Goal: Navigation & Orientation: Find specific page/section

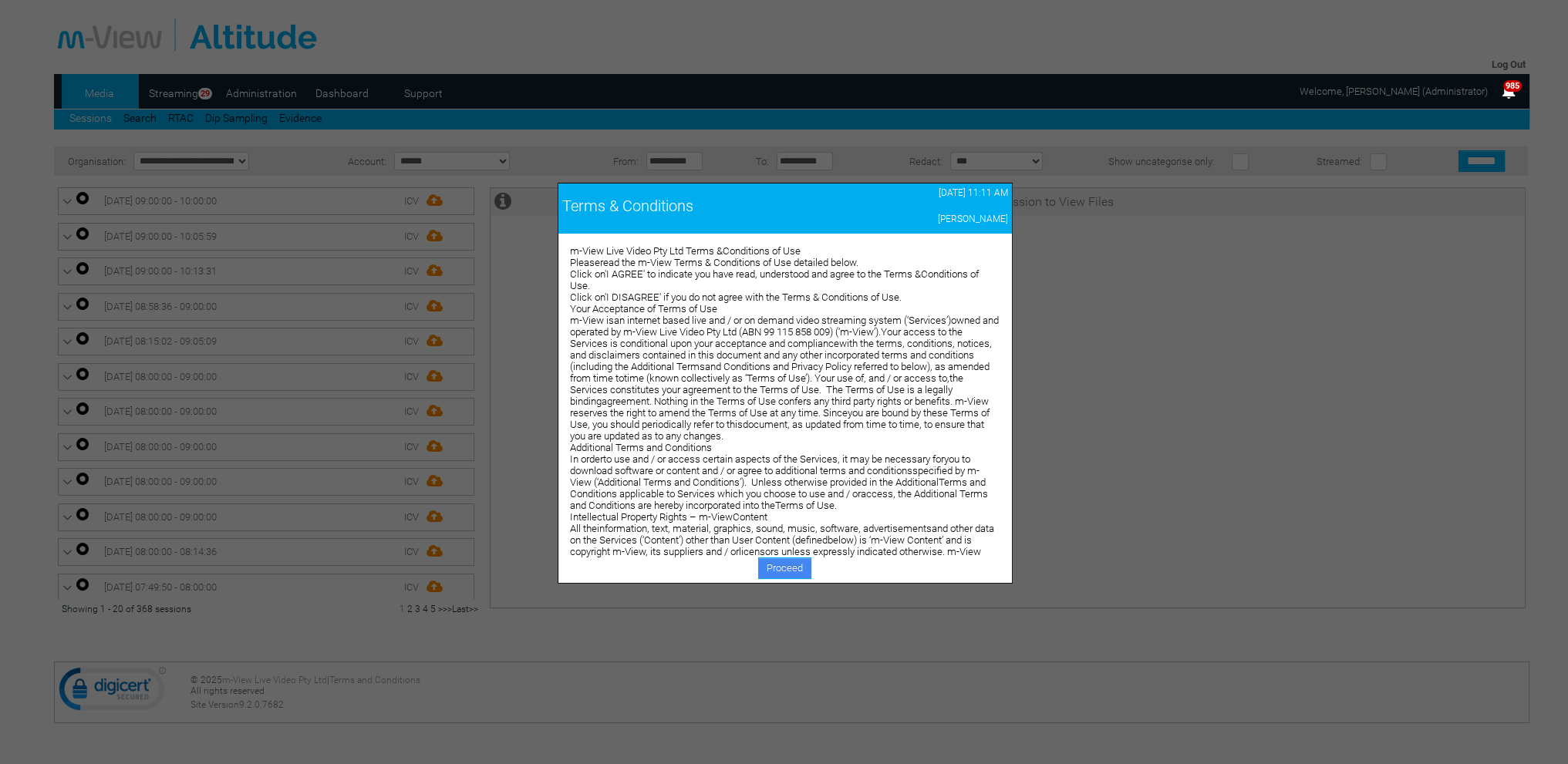
click at [774, 567] on link "Proceed" at bounding box center [785, 568] width 53 height 22
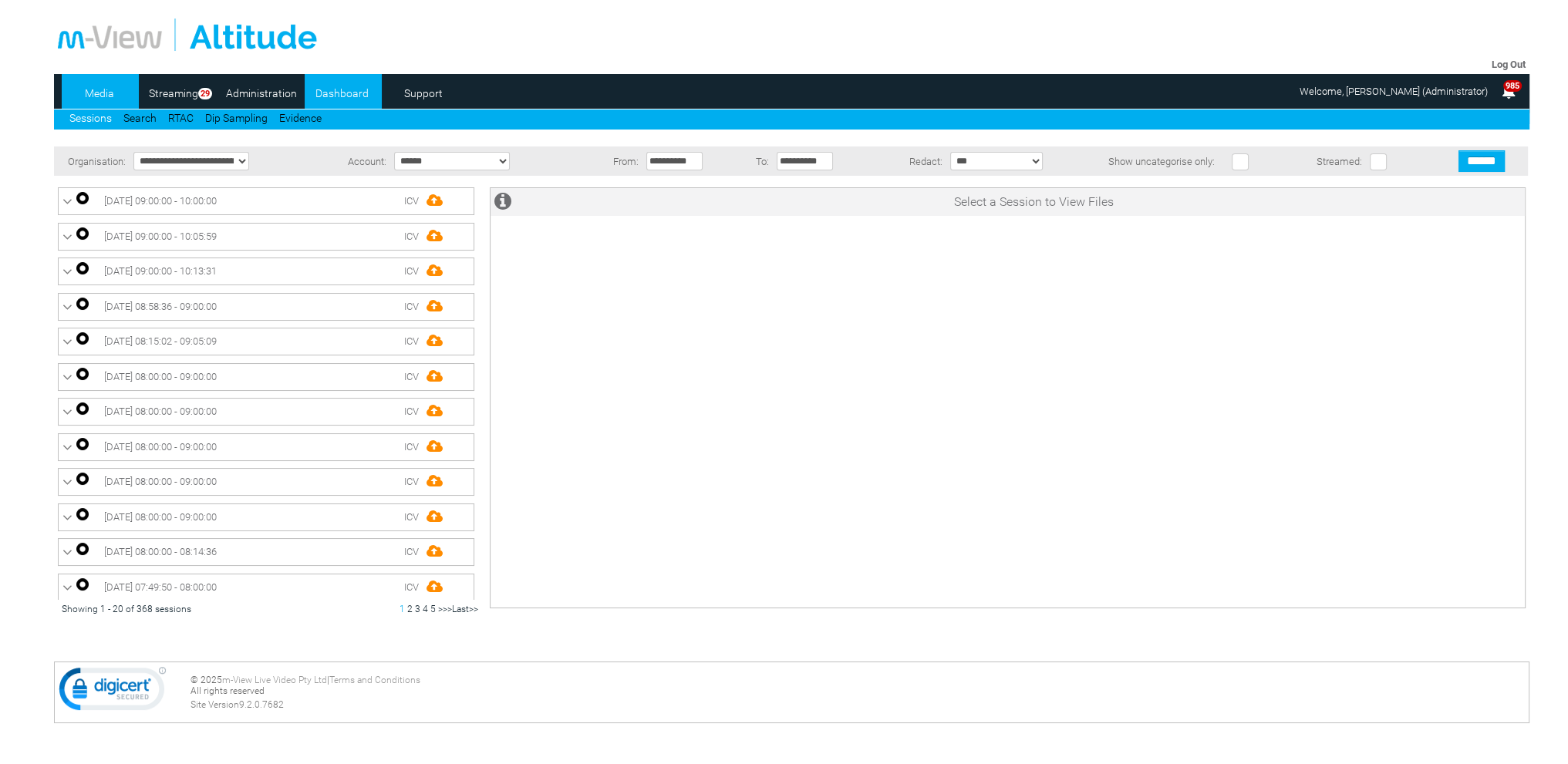
click at [321, 94] on link "Dashboard" at bounding box center [341, 93] width 75 height 23
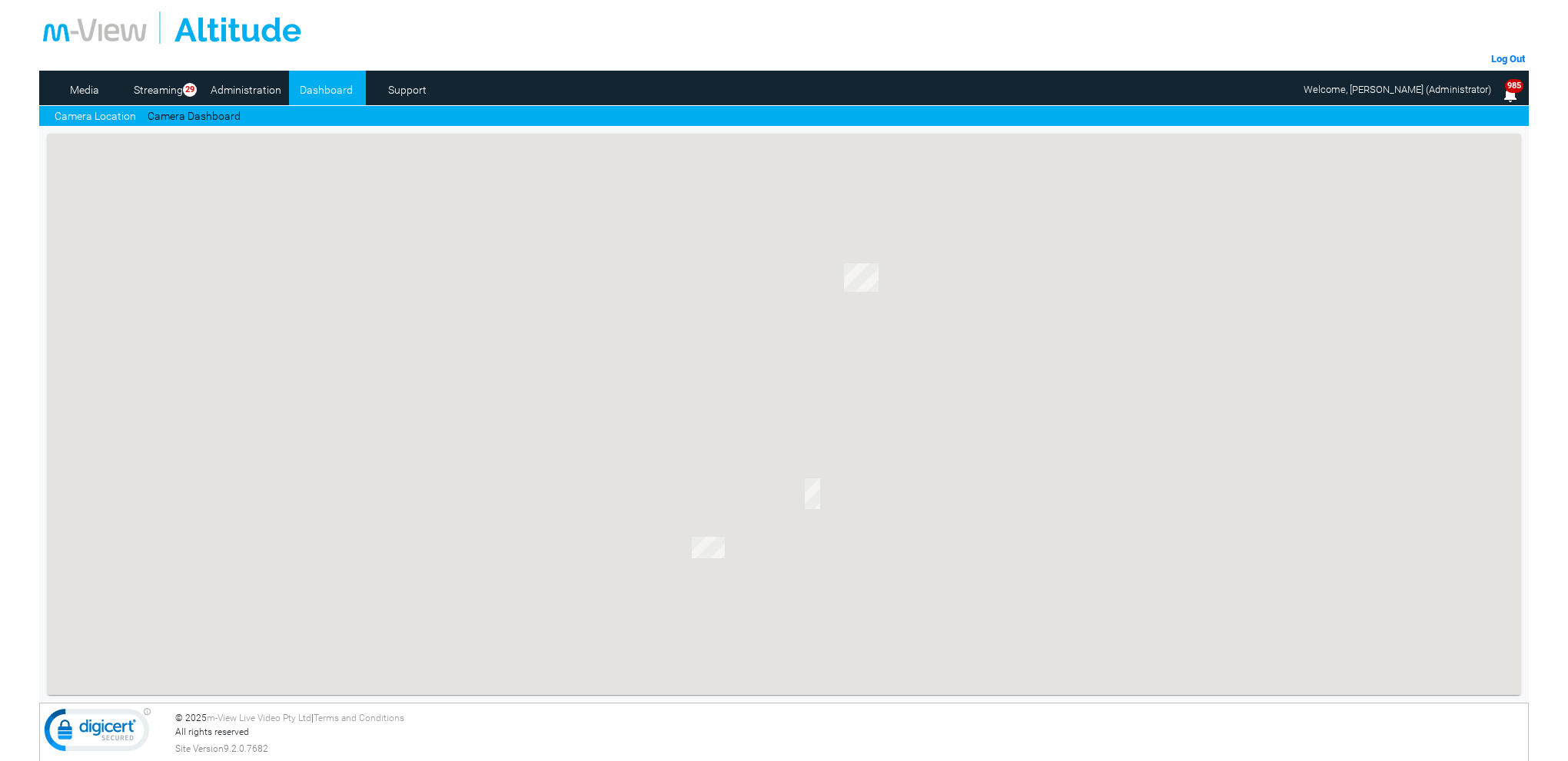
click at [226, 119] on link "Camera Dashboard" at bounding box center [194, 116] width 93 height 16
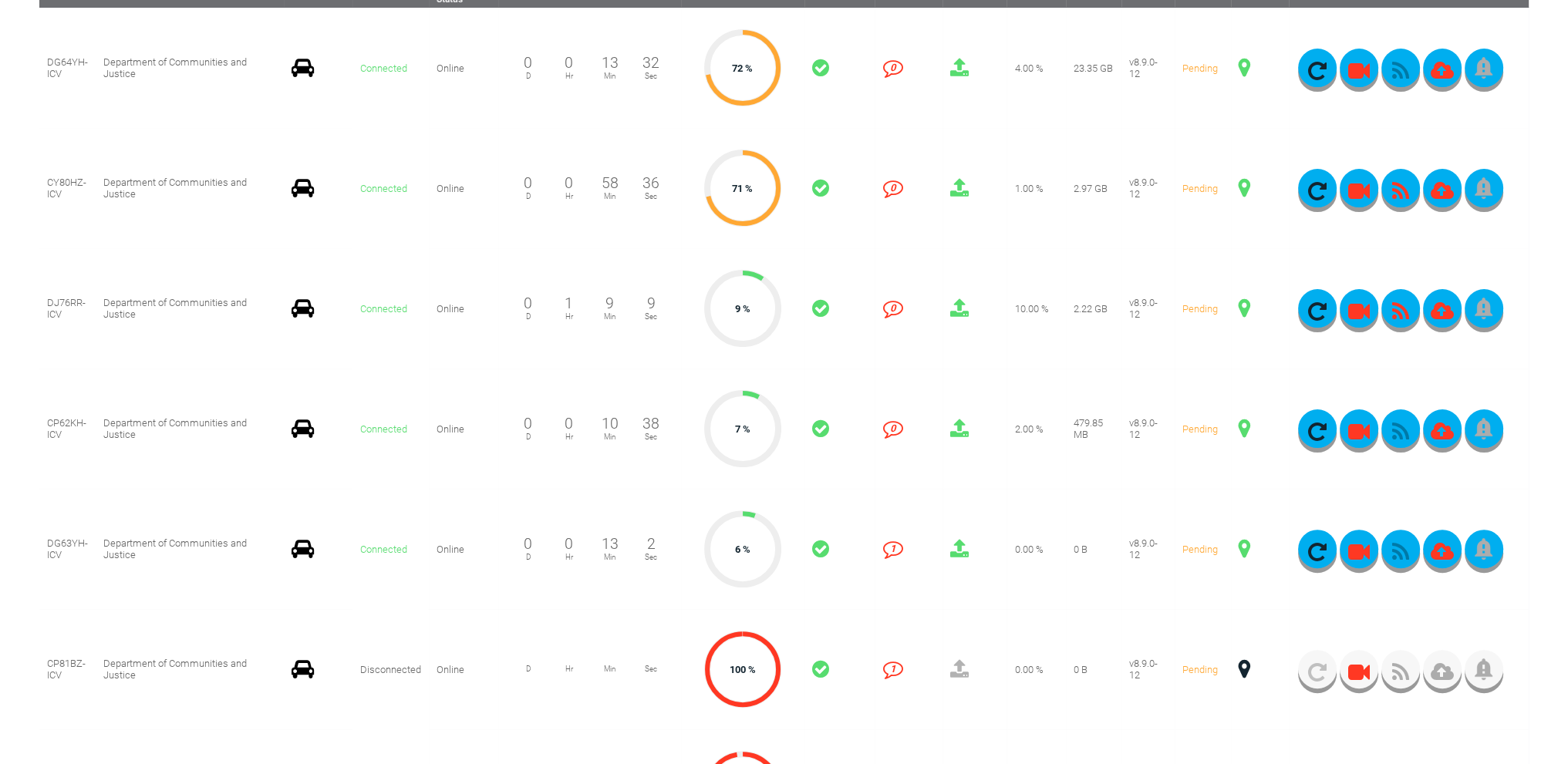
scroll to position [462, 0]
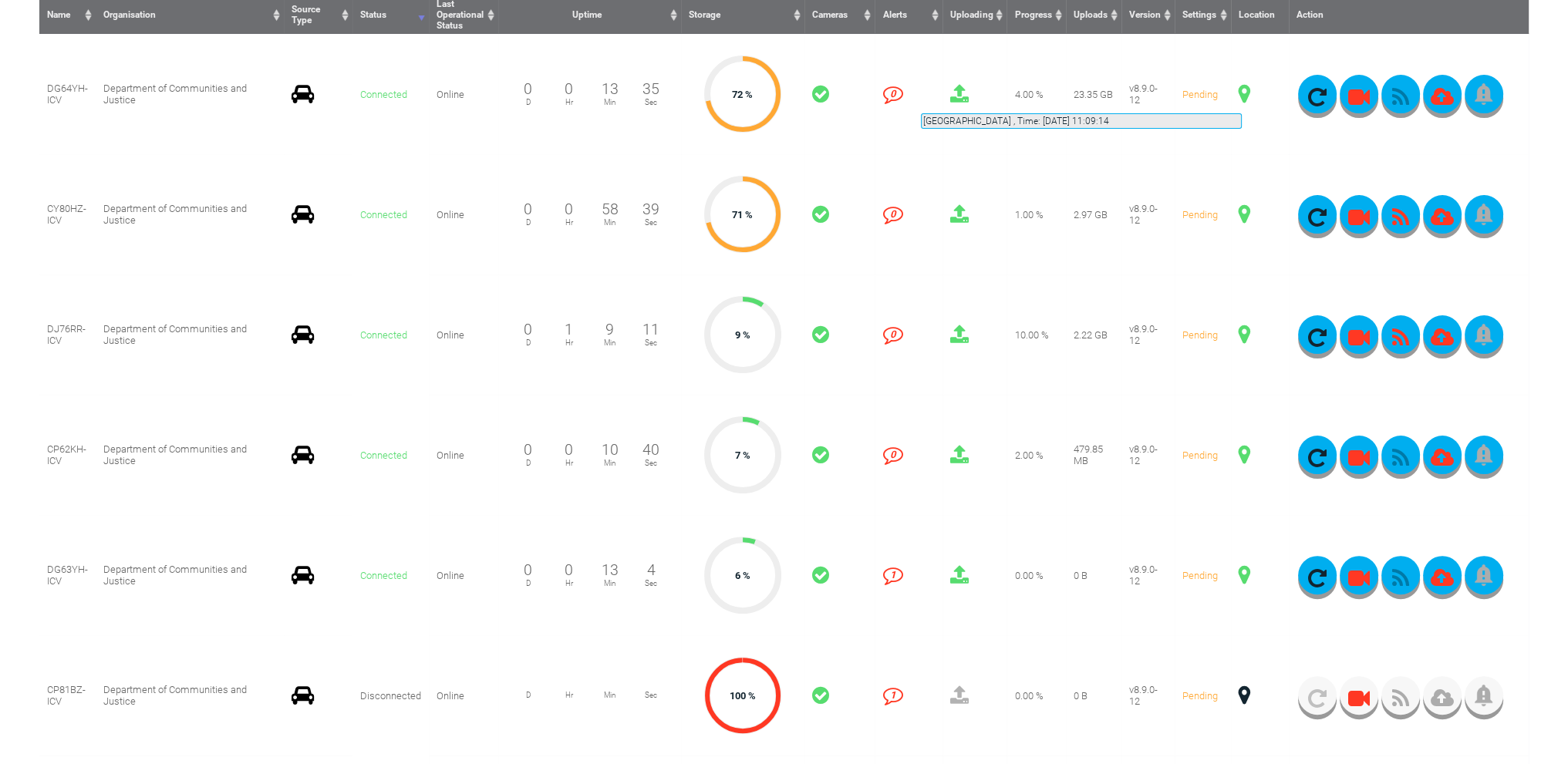
click at [1242, 95] on span at bounding box center [1245, 94] width 11 height 20
click at [1245, 95] on span at bounding box center [1245, 94] width 11 height 20
click at [1246, 93] on span at bounding box center [1245, 94] width 11 height 20
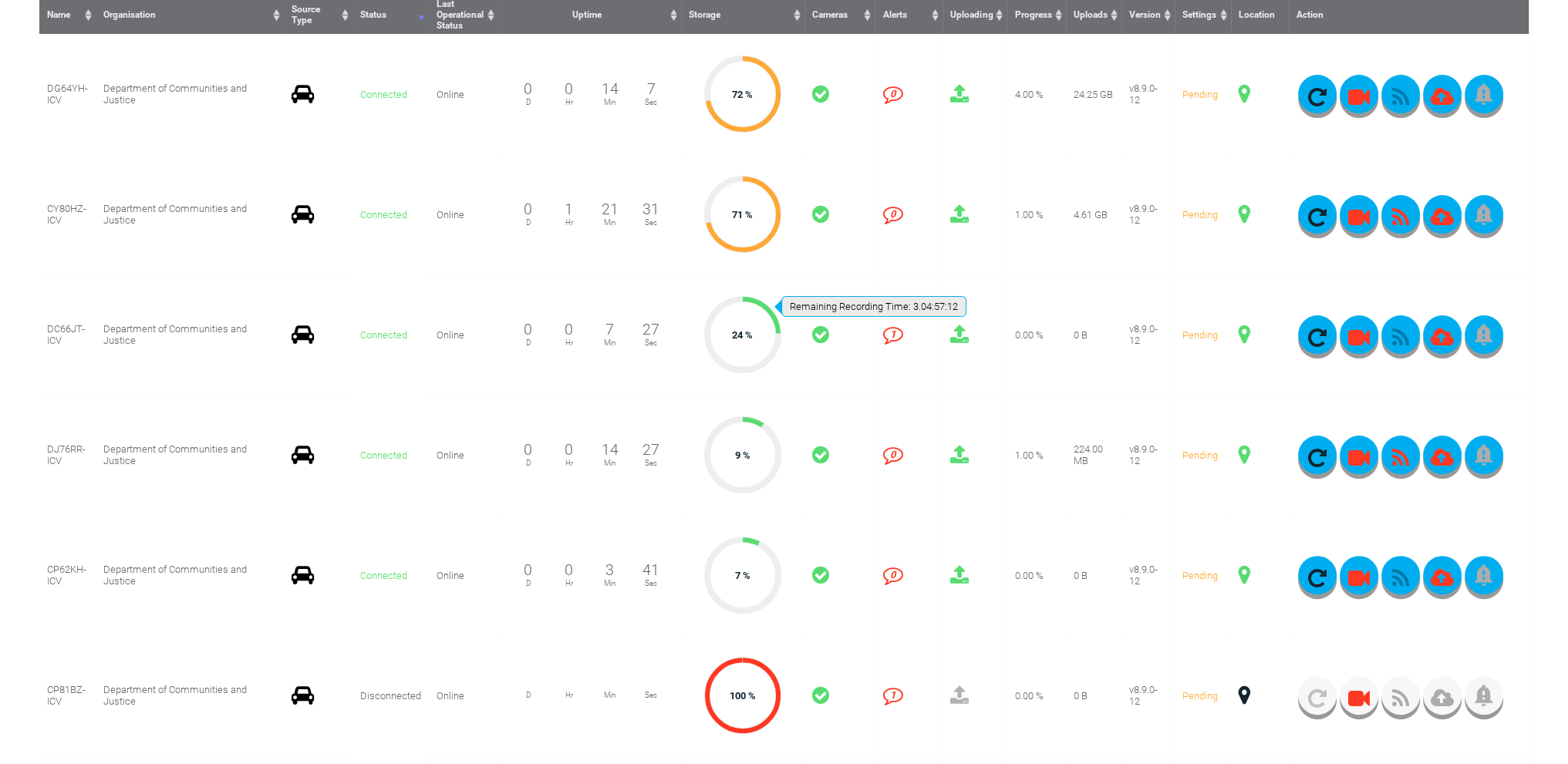
scroll to position [308, 0]
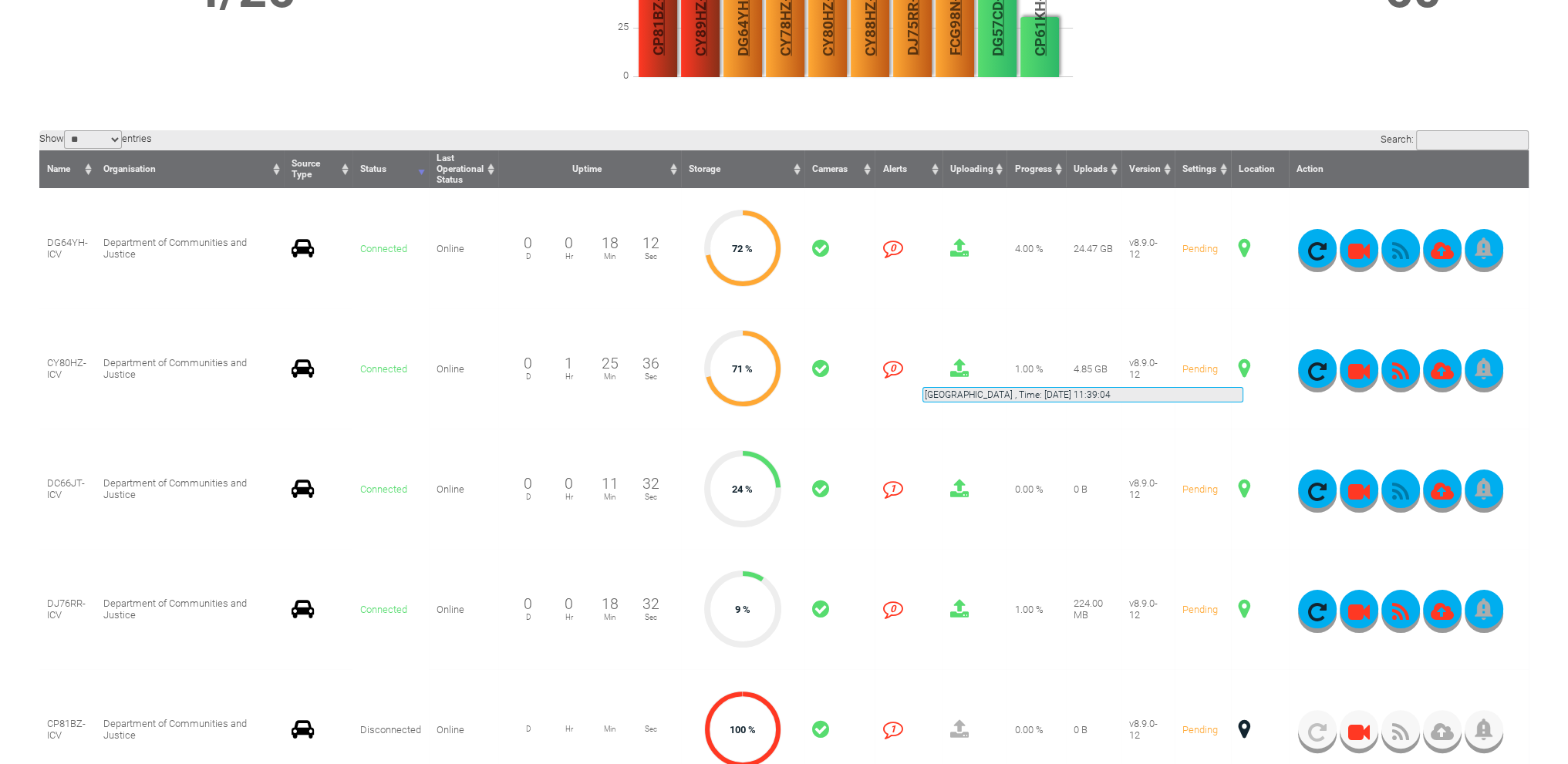
click at [1244, 369] on span at bounding box center [1245, 368] width 11 height 20
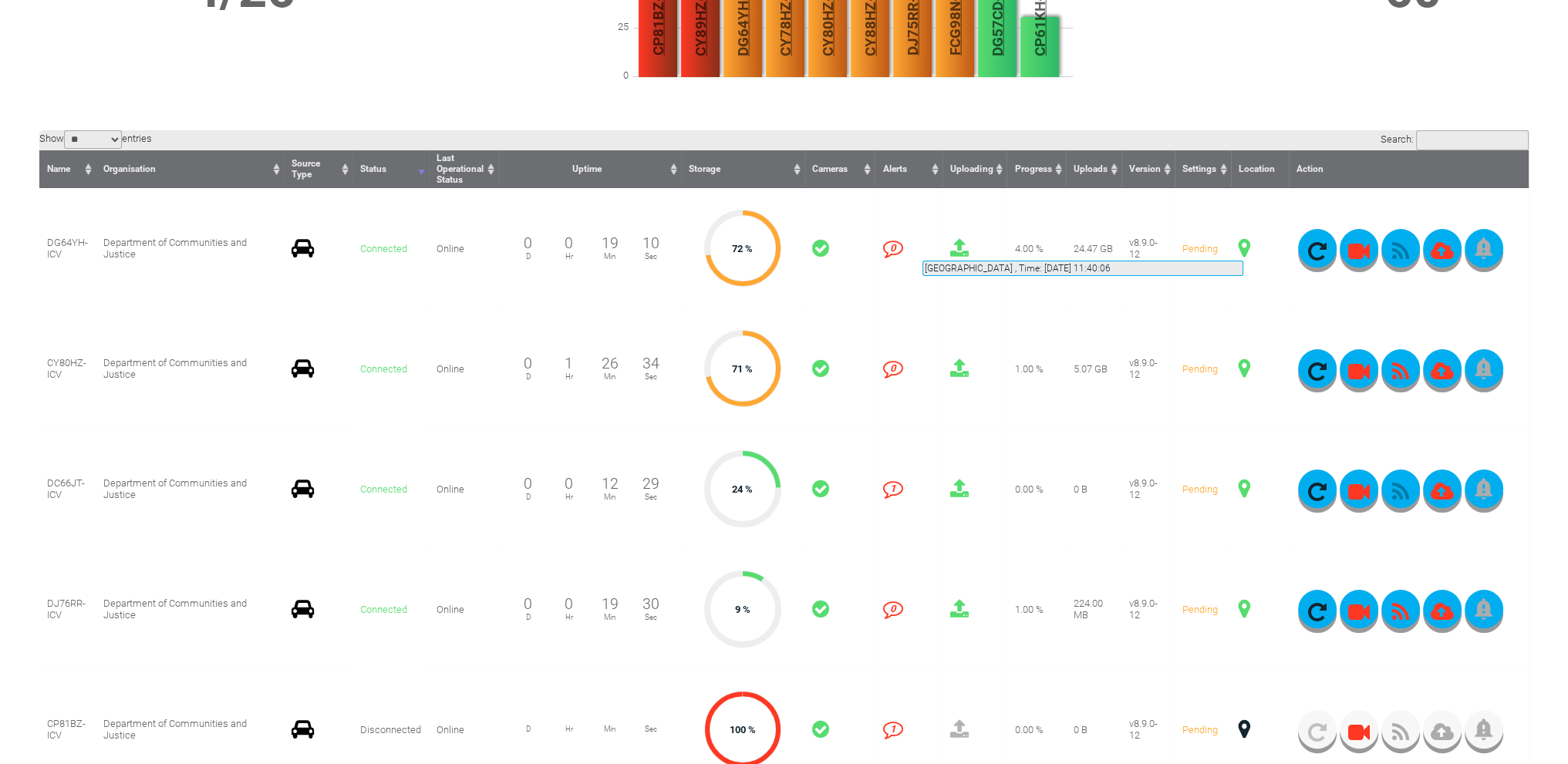
click at [1244, 242] on span at bounding box center [1245, 248] width 11 height 20
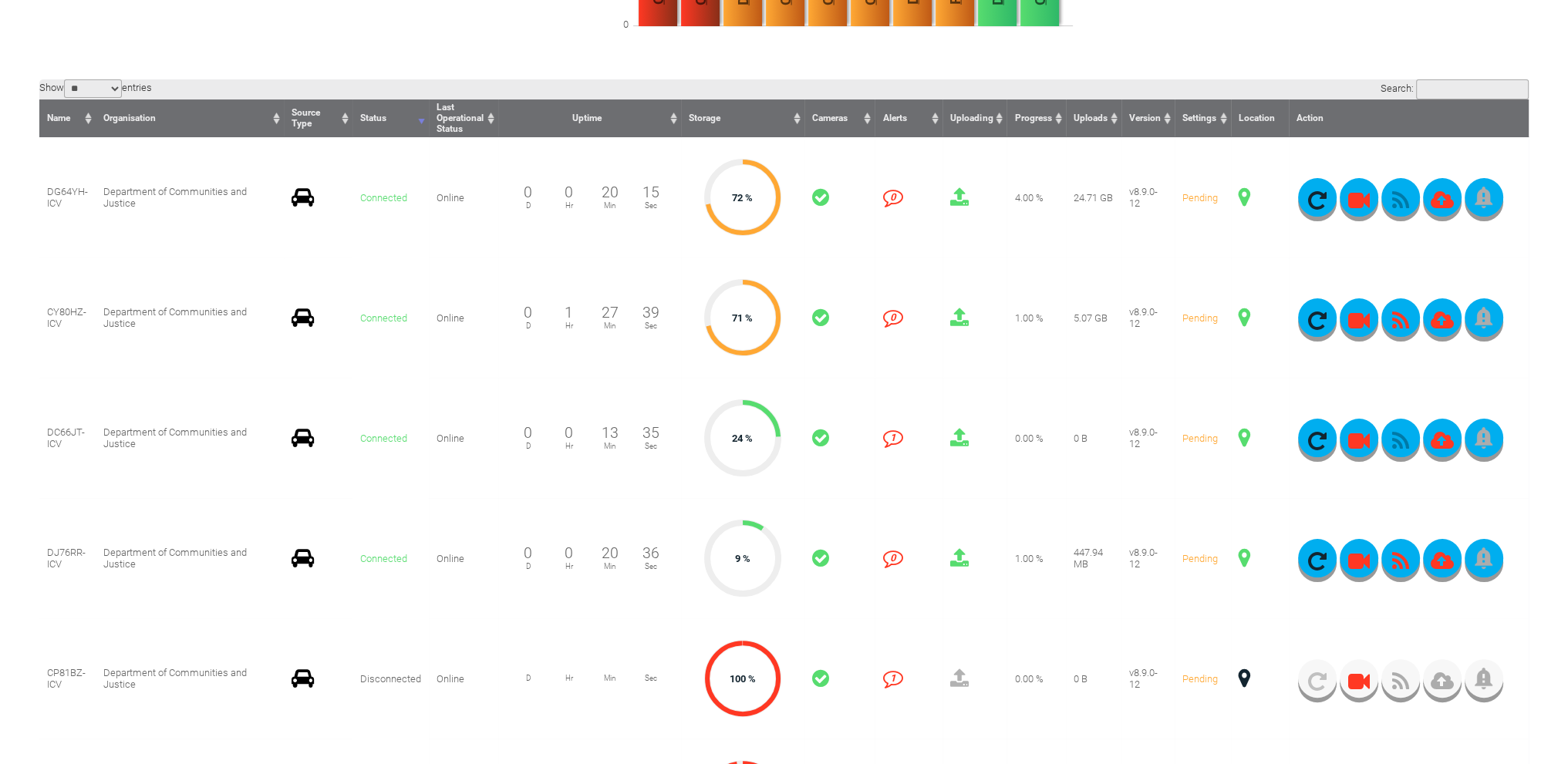
scroll to position [386, 0]
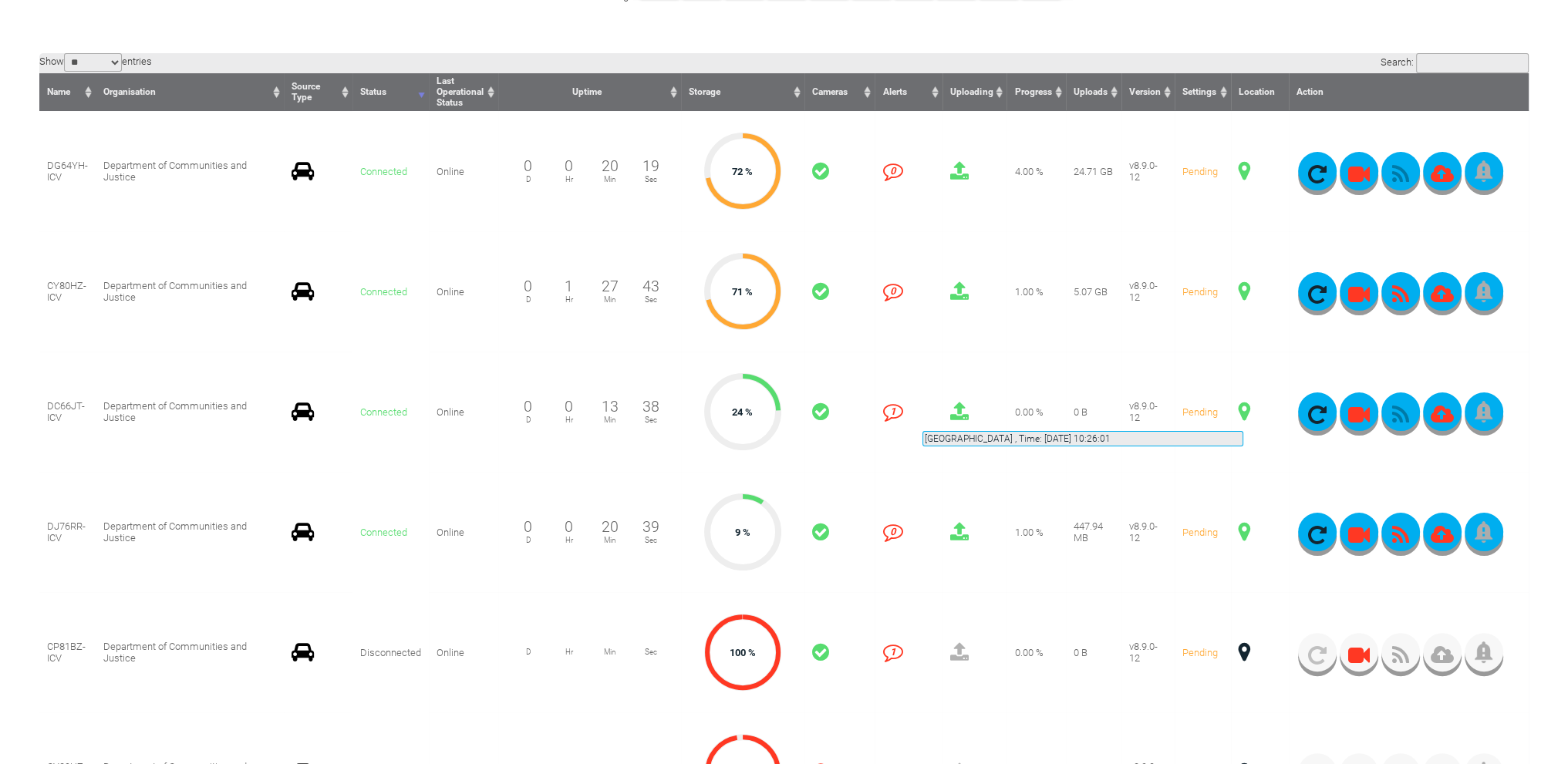
click at [1244, 412] on span at bounding box center [1245, 411] width 11 height 20
click at [1186, 336] on td "true Pending" at bounding box center [1203, 291] width 57 height 120
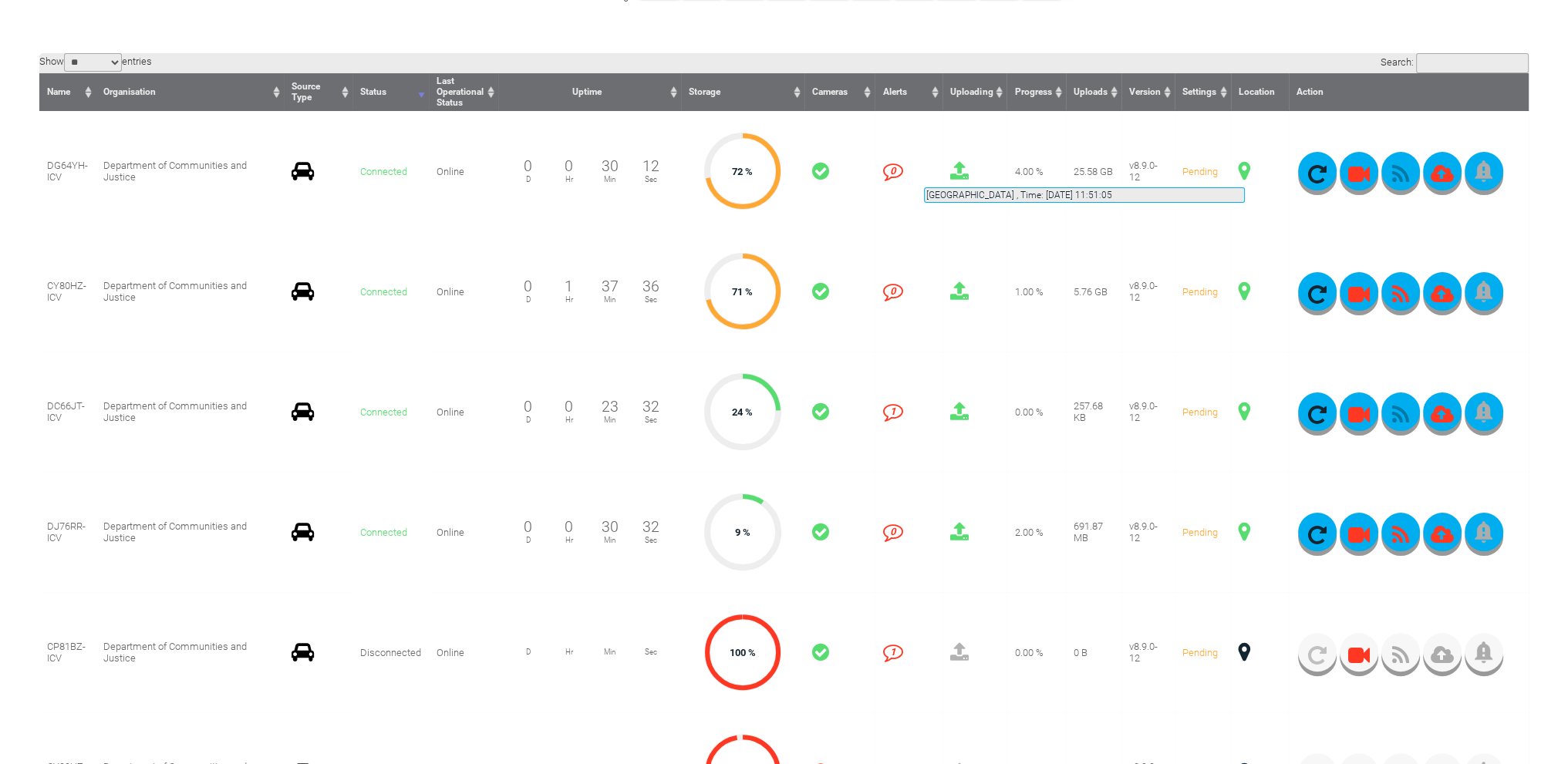
click at [1245, 169] on span at bounding box center [1245, 170] width 11 height 20
click at [1246, 171] on span at bounding box center [1245, 170] width 11 height 20
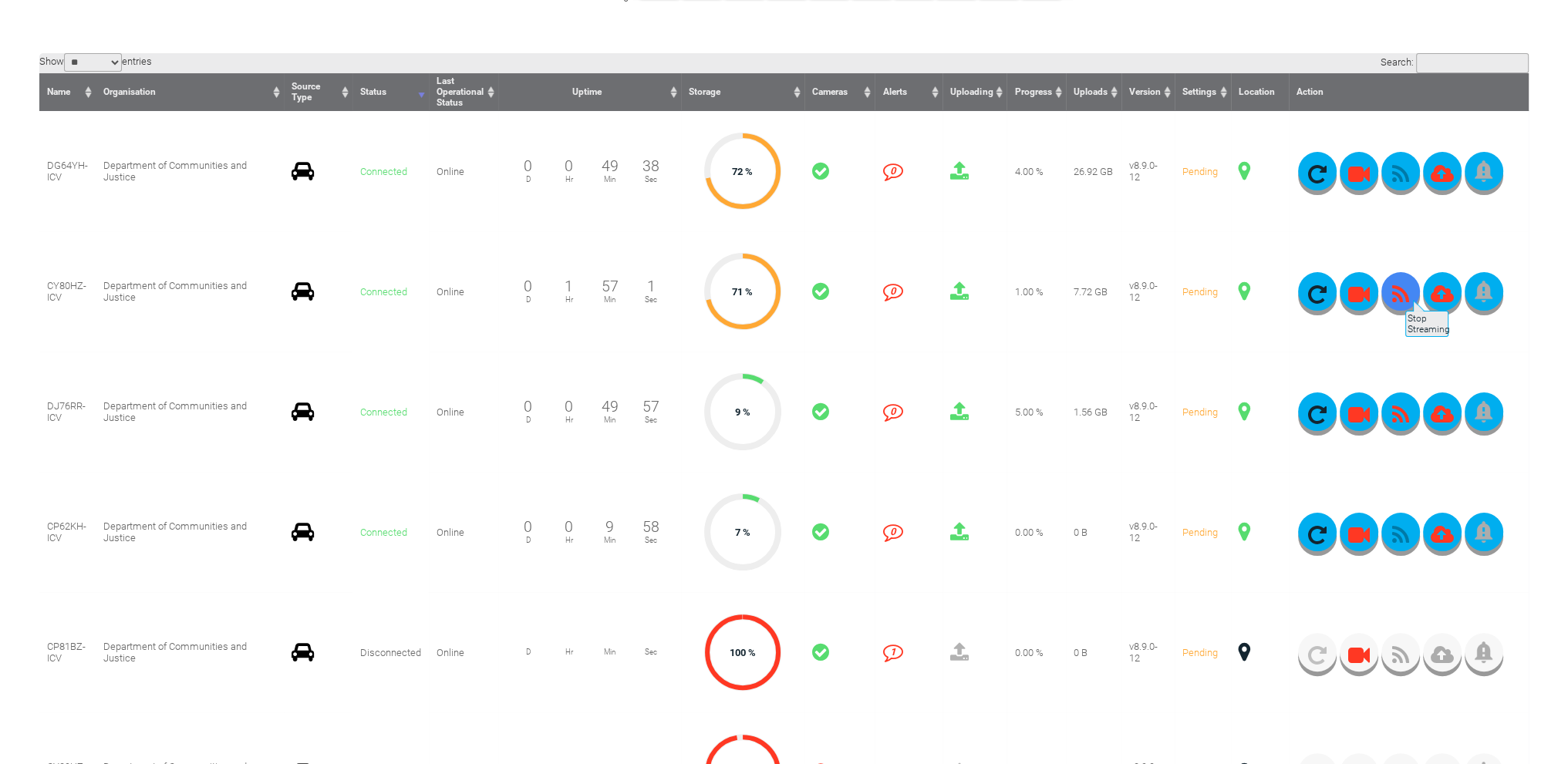
click at [1403, 292] on icon "button" at bounding box center [1401, 294] width 39 height 22
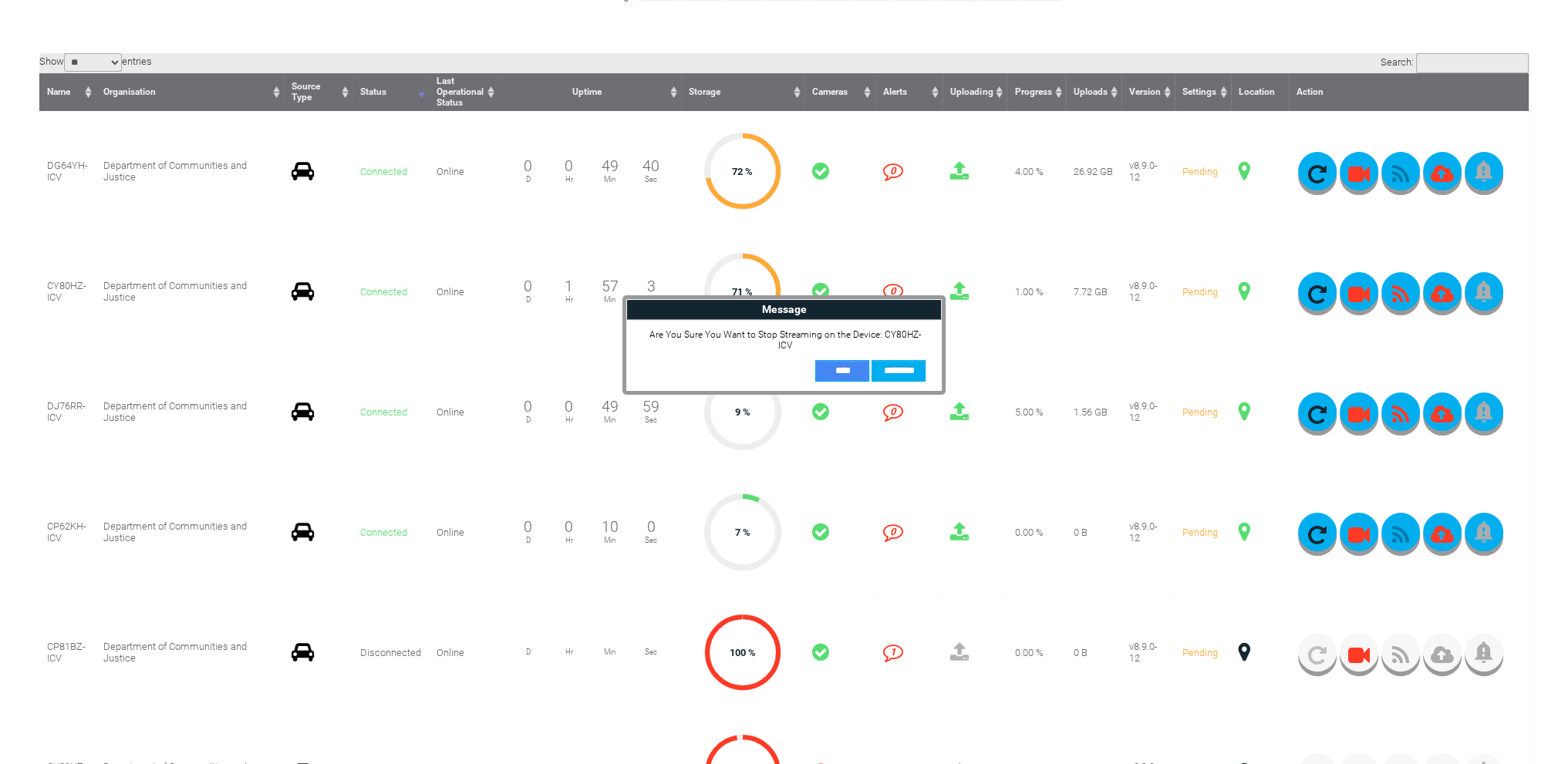
click at [851, 366] on input "**" at bounding box center [842, 371] width 54 height 22
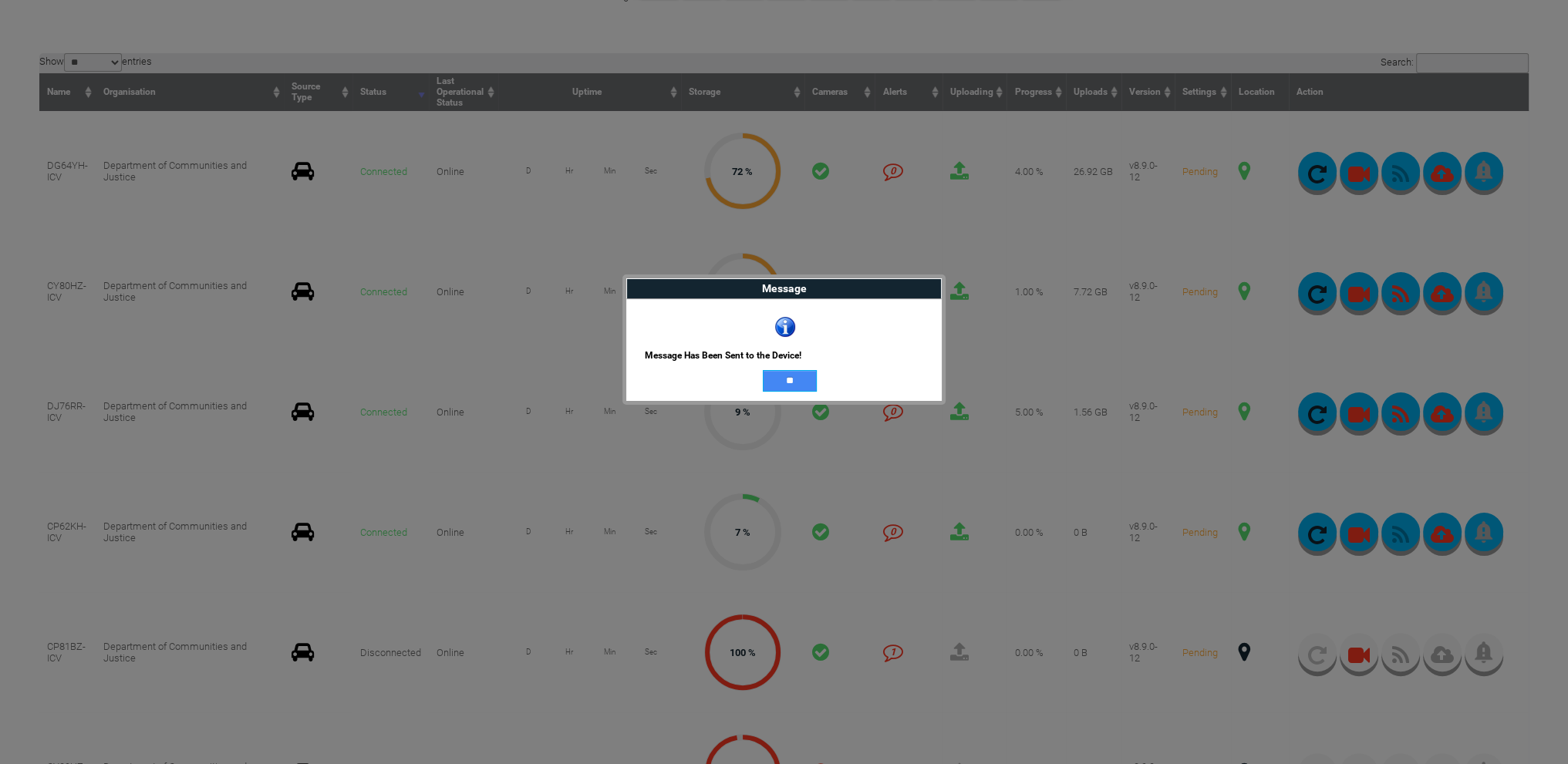
click at [802, 381] on input "**" at bounding box center [790, 381] width 54 height 22
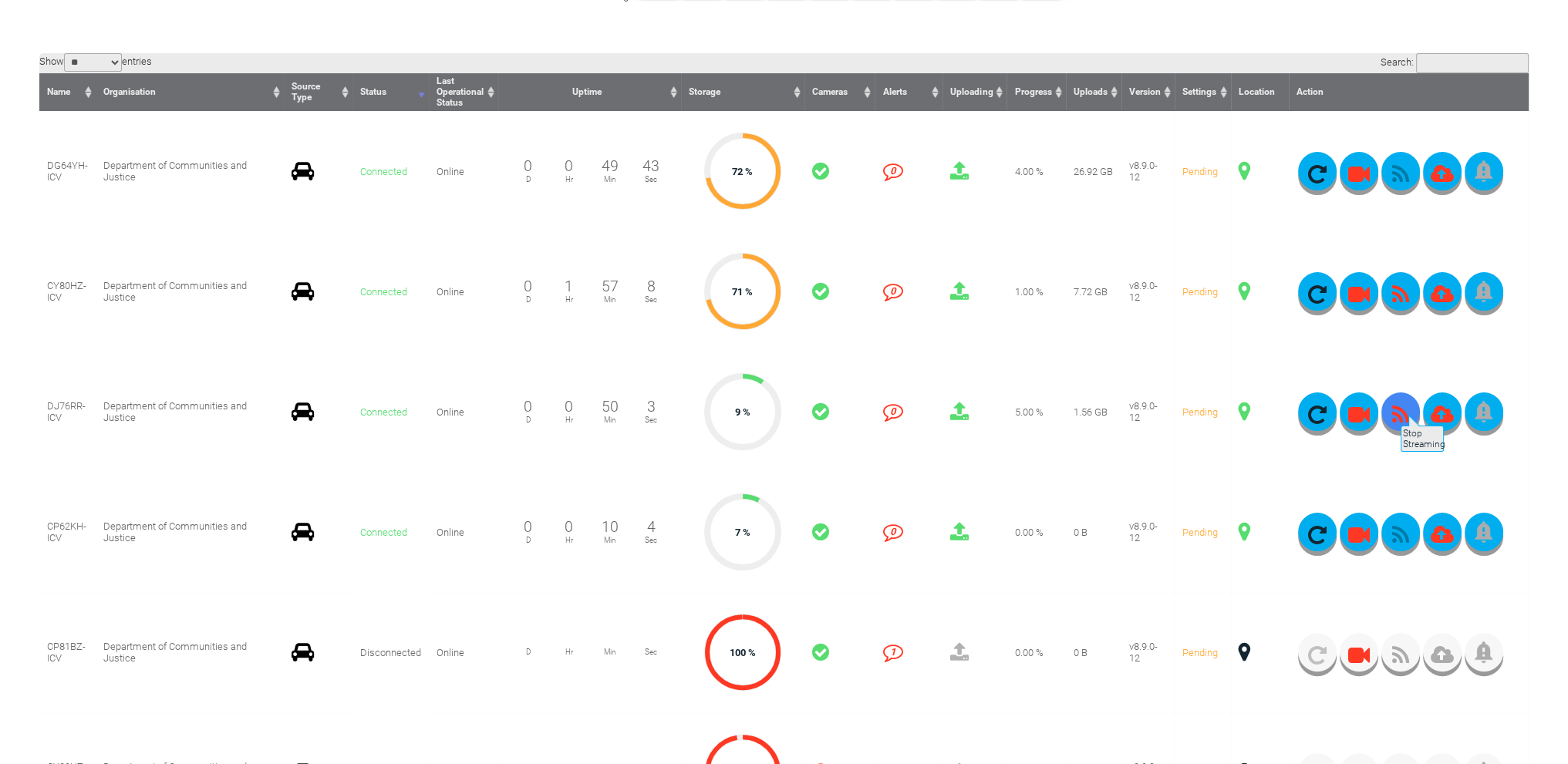
click at [1400, 408] on button "button" at bounding box center [1401, 411] width 39 height 39
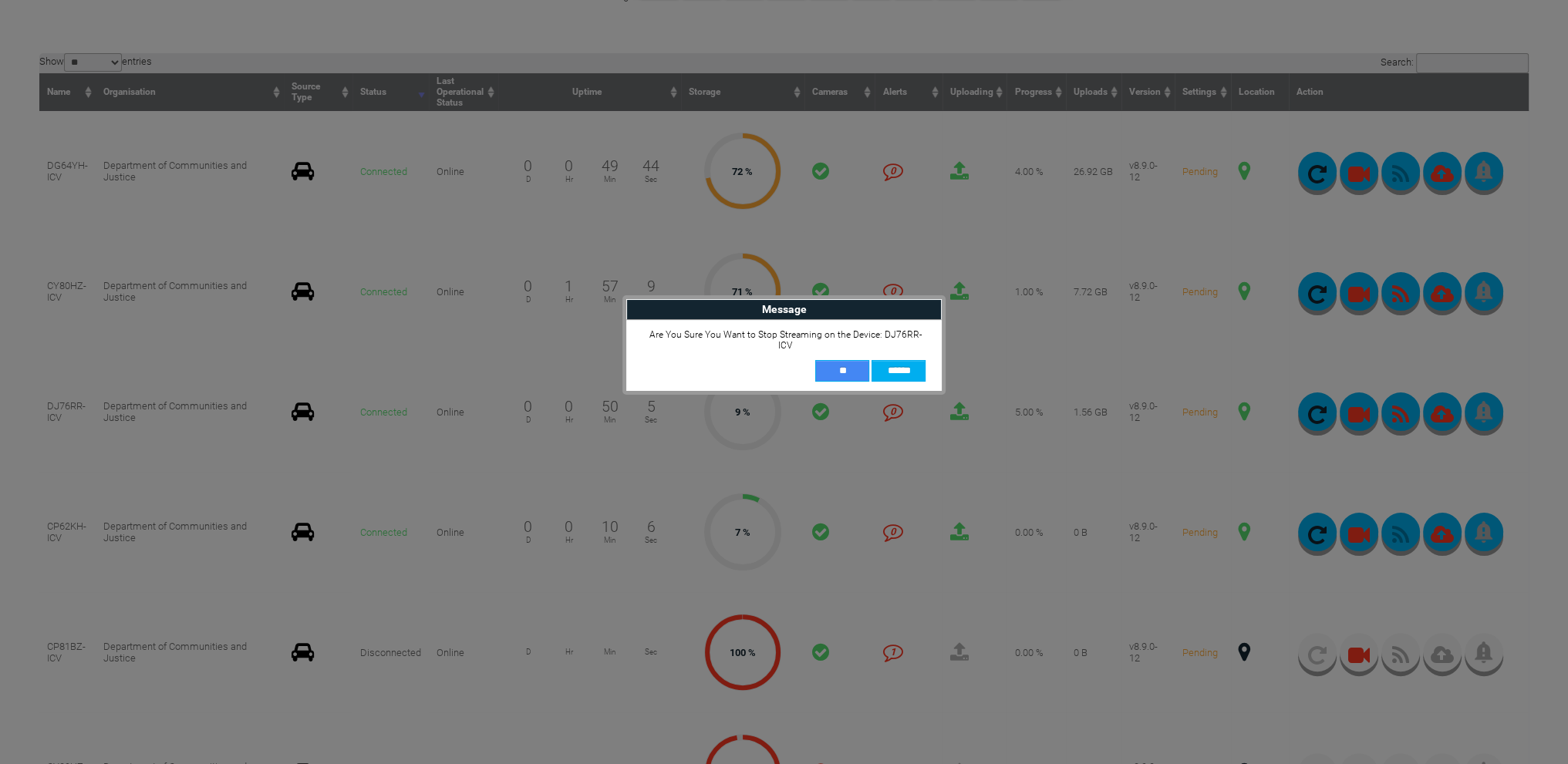
click at [843, 366] on input "**" at bounding box center [842, 371] width 54 height 22
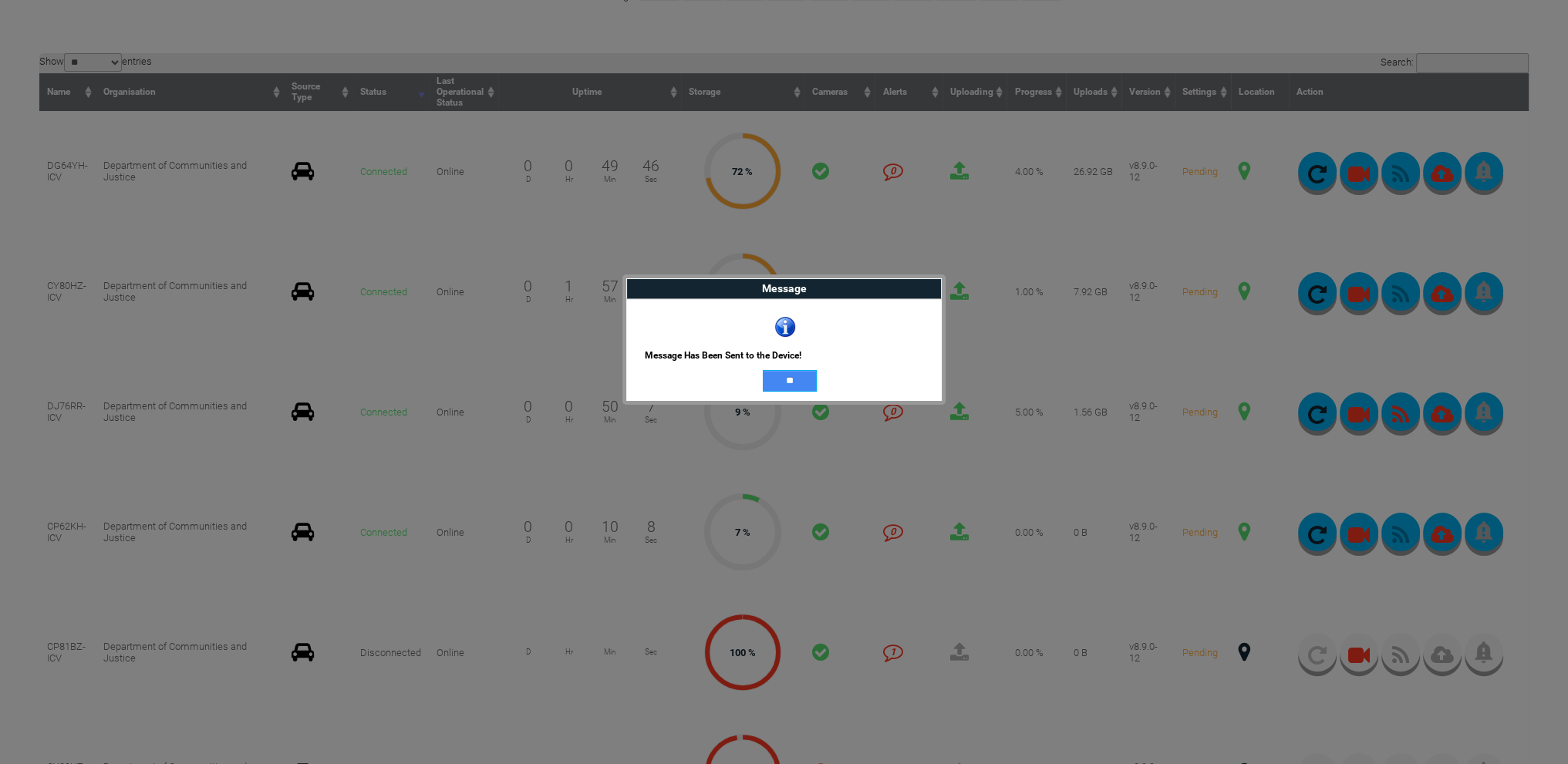
click at [797, 385] on input "**" at bounding box center [790, 381] width 54 height 22
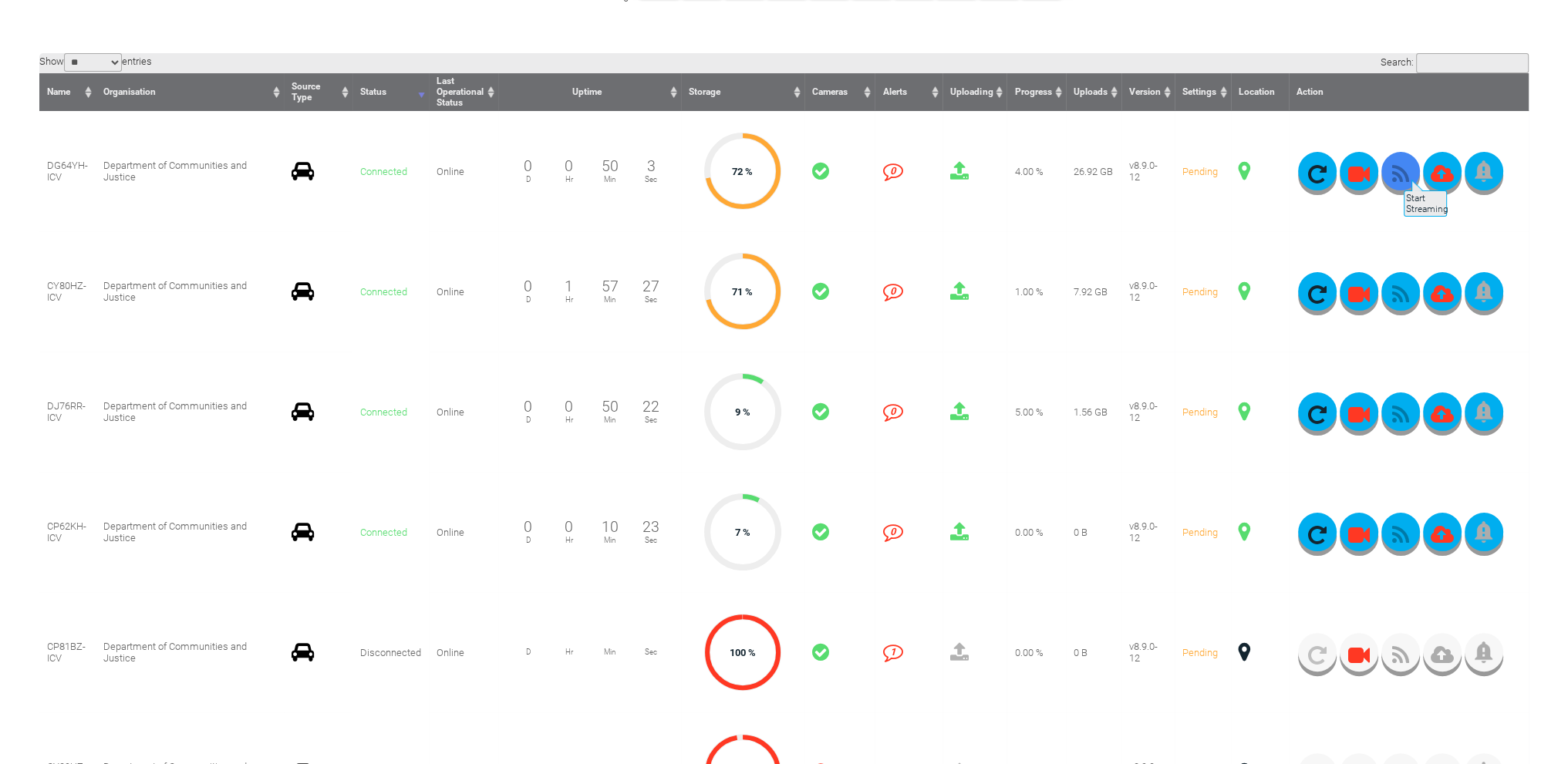
click at [1402, 172] on icon "button" at bounding box center [1401, 174] width 39 height 22
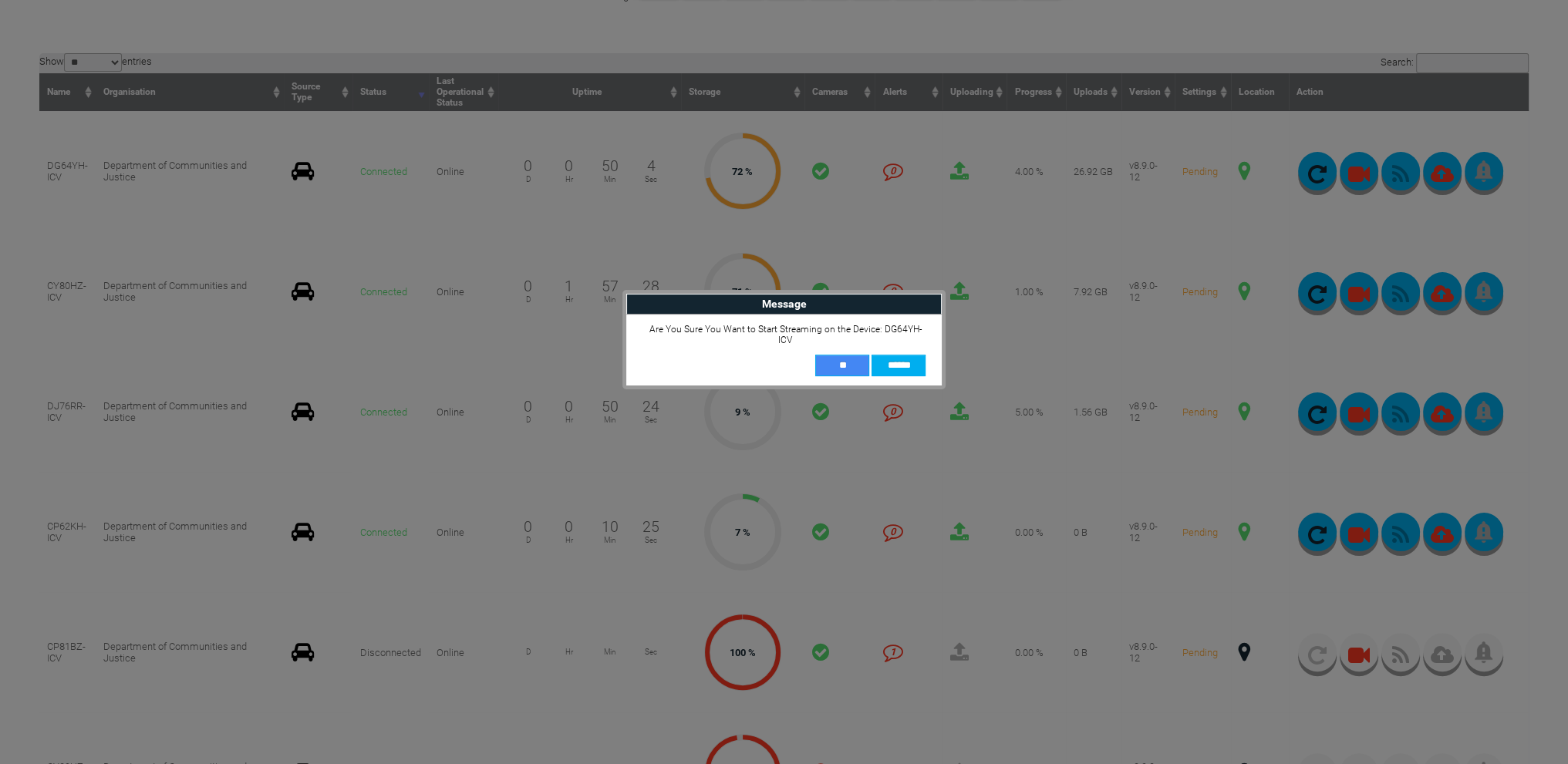
click at [833, 361] on input "**" at bounding box center [842, 365] width 54 height 22
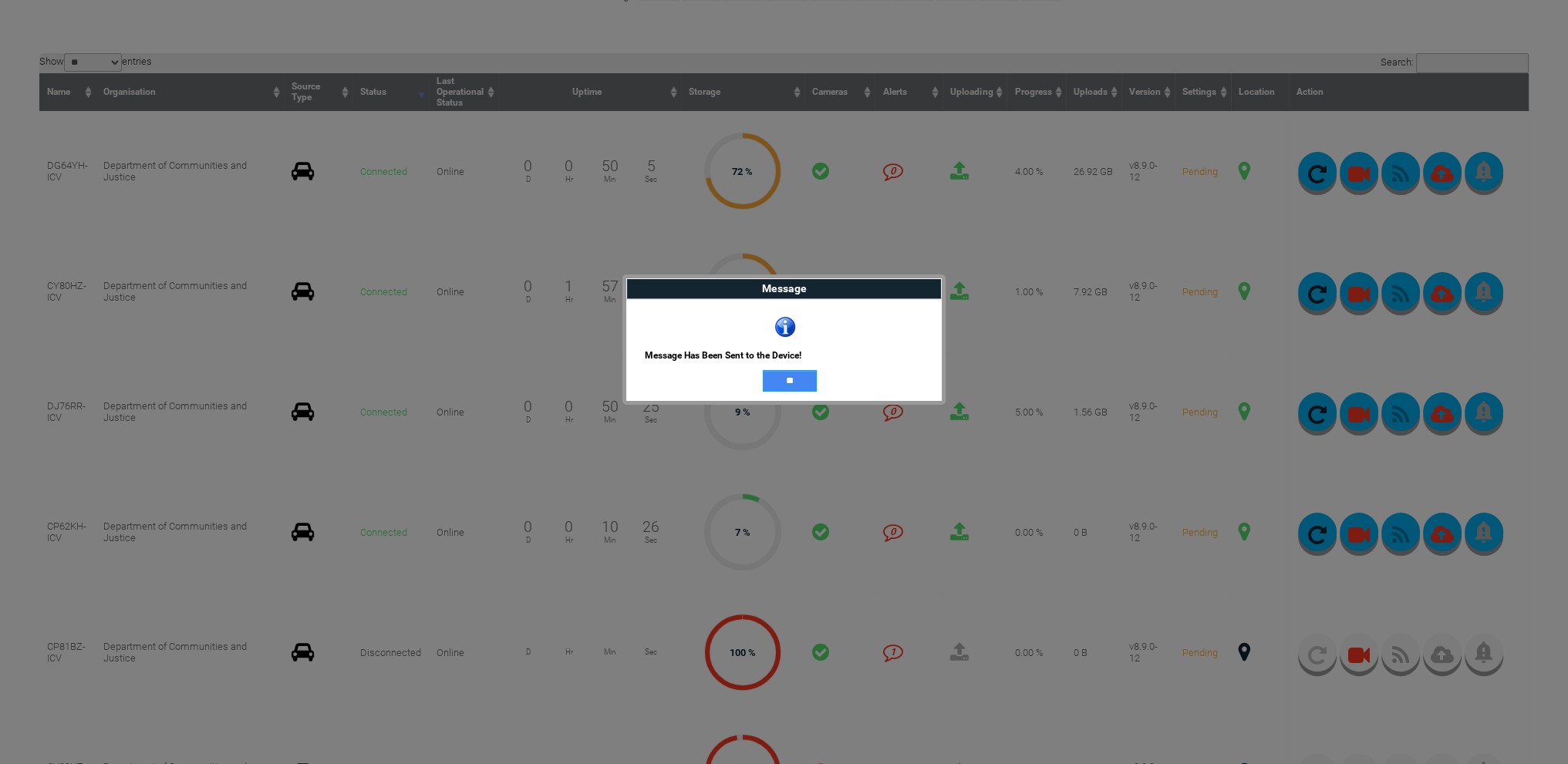
click at [806, 379] on input "**" at bounding box center [790, 381] width 54 height 22
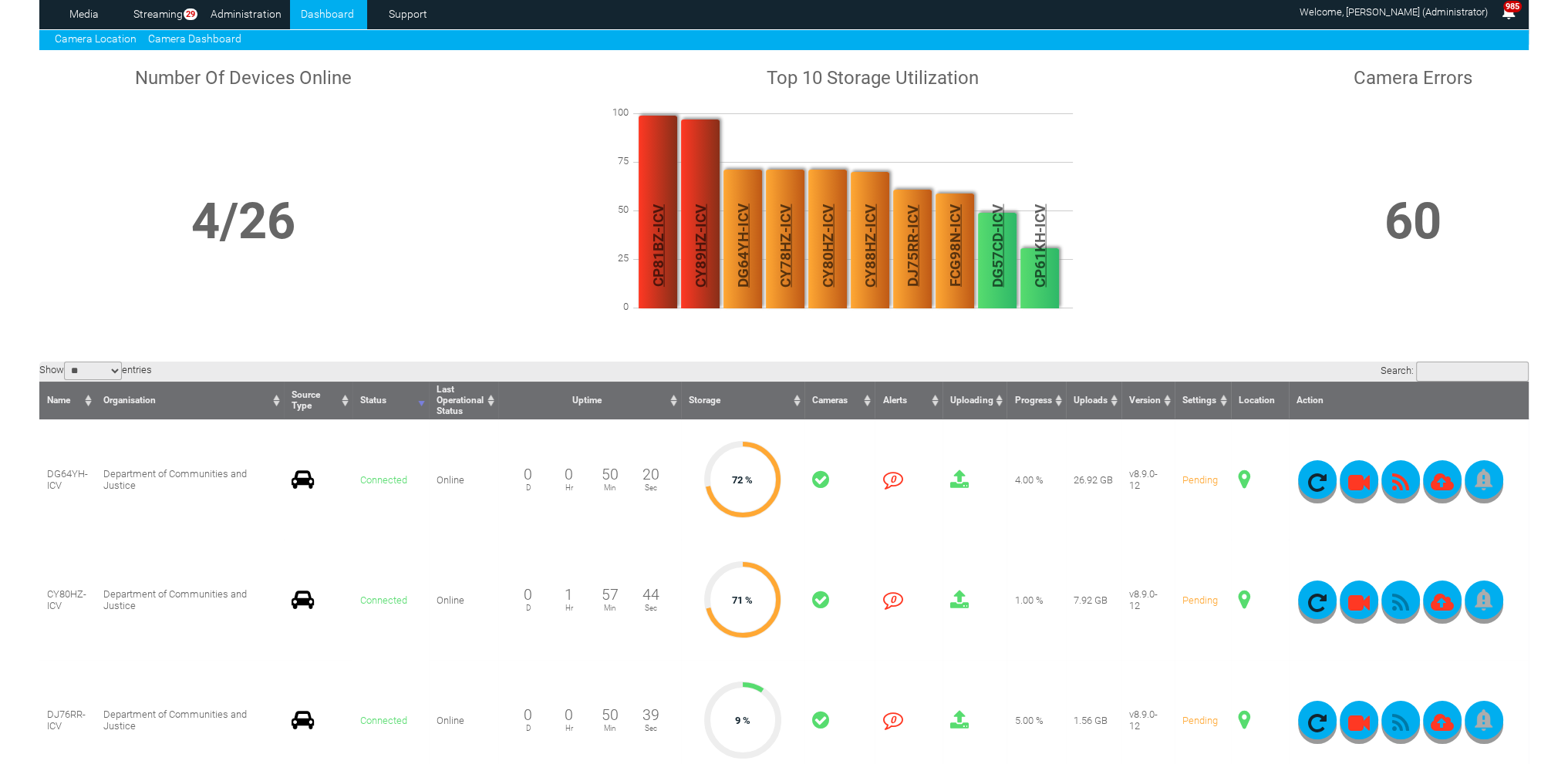
scroll to position [0, 0]
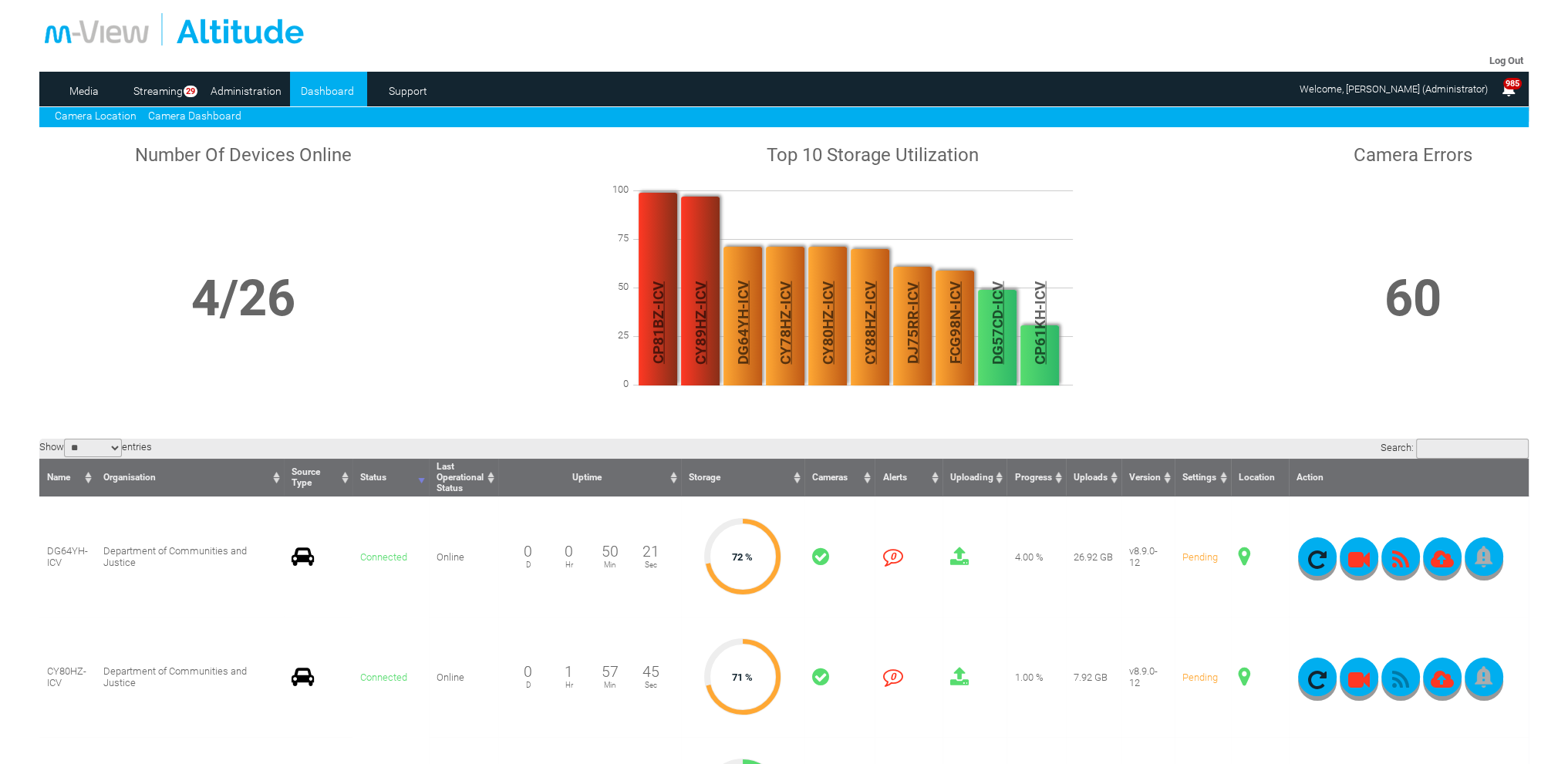
click at [117, 118] on link "Camera Location" at bounding box center [96, 115] width 81 height 12
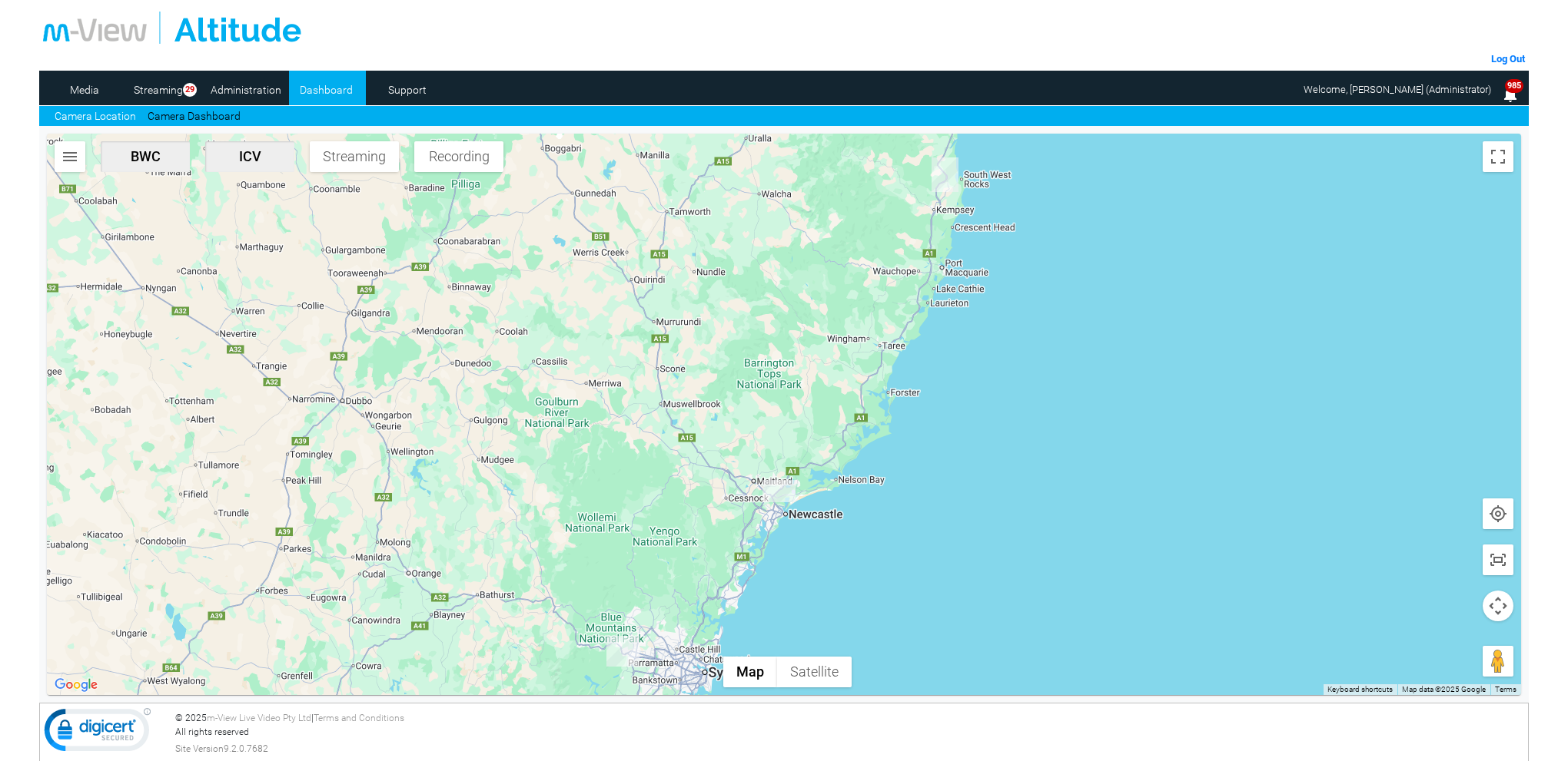
click at [779, 494] on img "DG64YH-ICV" at bounding box center [778, 492] width 33 height 23
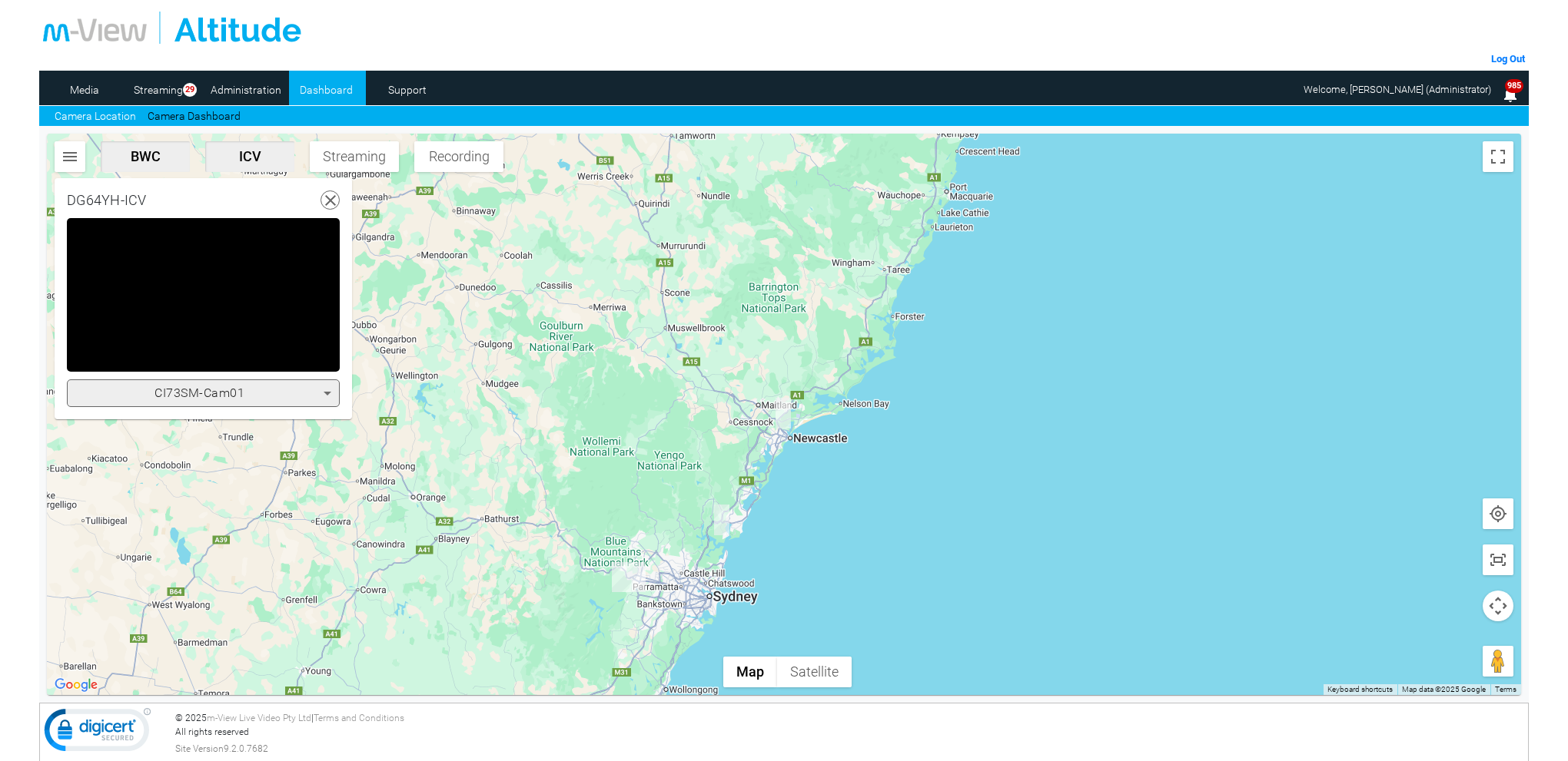
click at [326, 394] on icon at bounding box center [328, 394] width 19 height 19
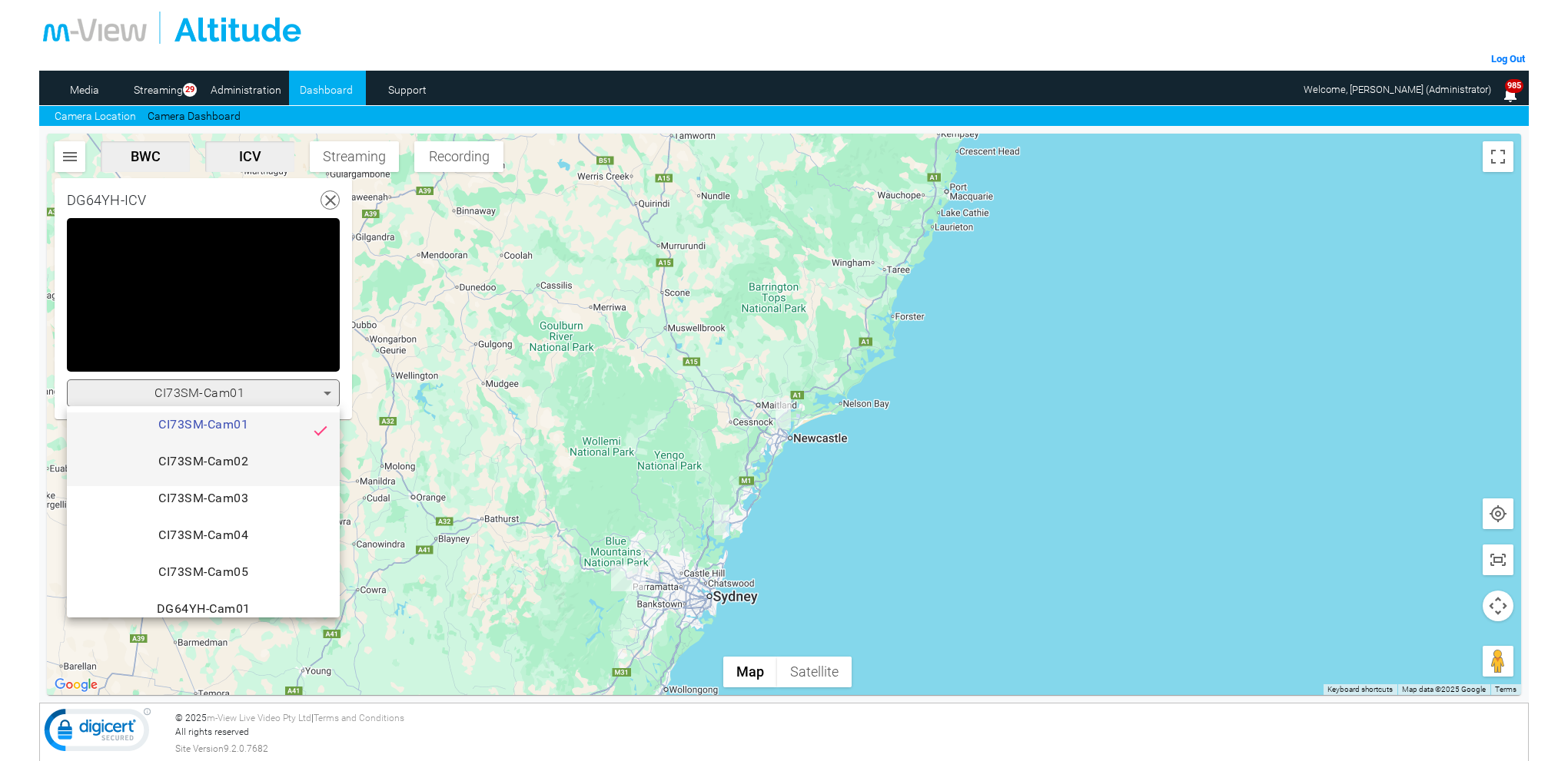
click at [258, 457] on span "CI73SM-Cam02" at bounding box center [203, 467] width 248 height 31
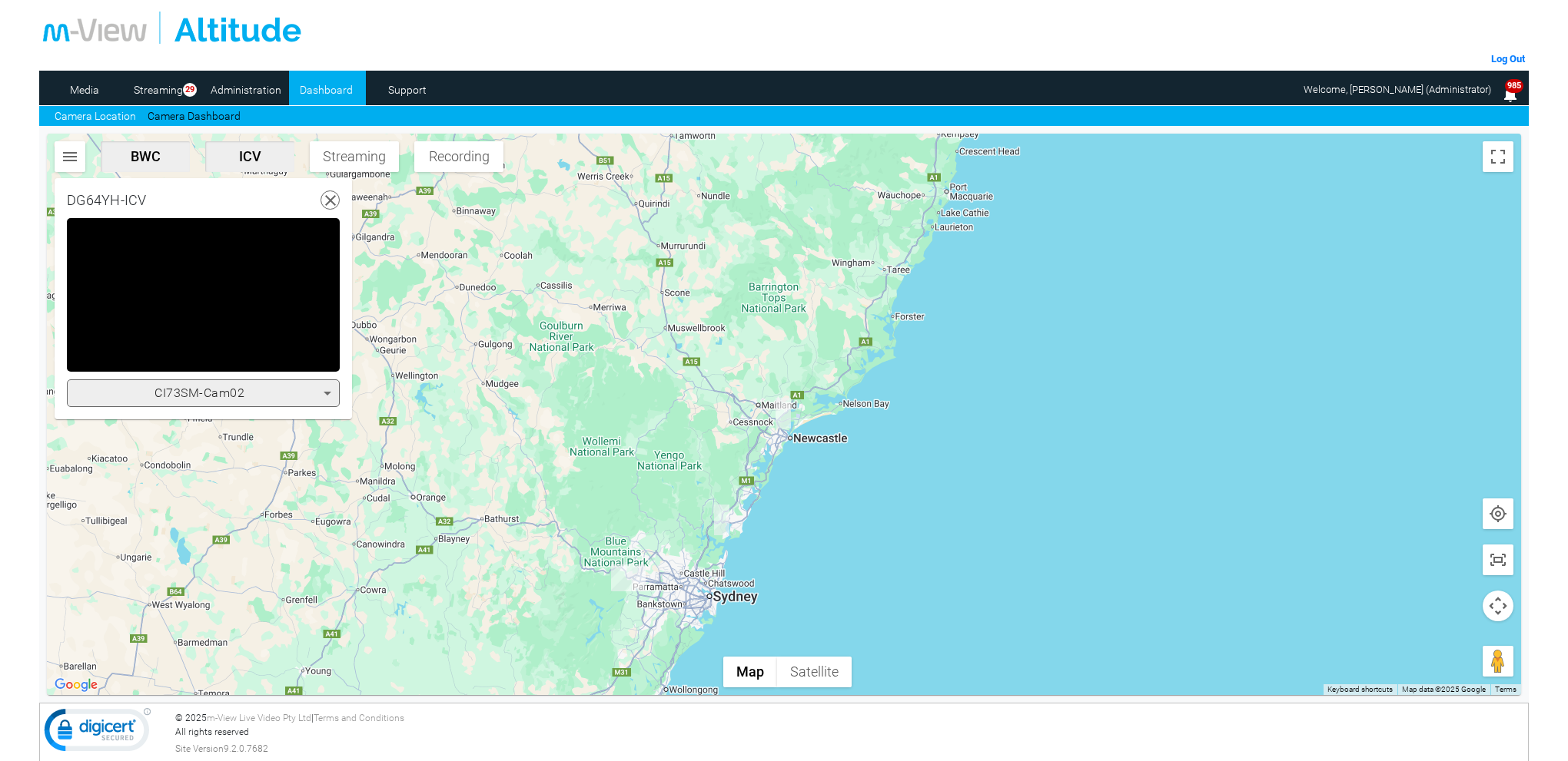
click at [323, 393] on icon at bounding box center [328, 394] width 19 height 19
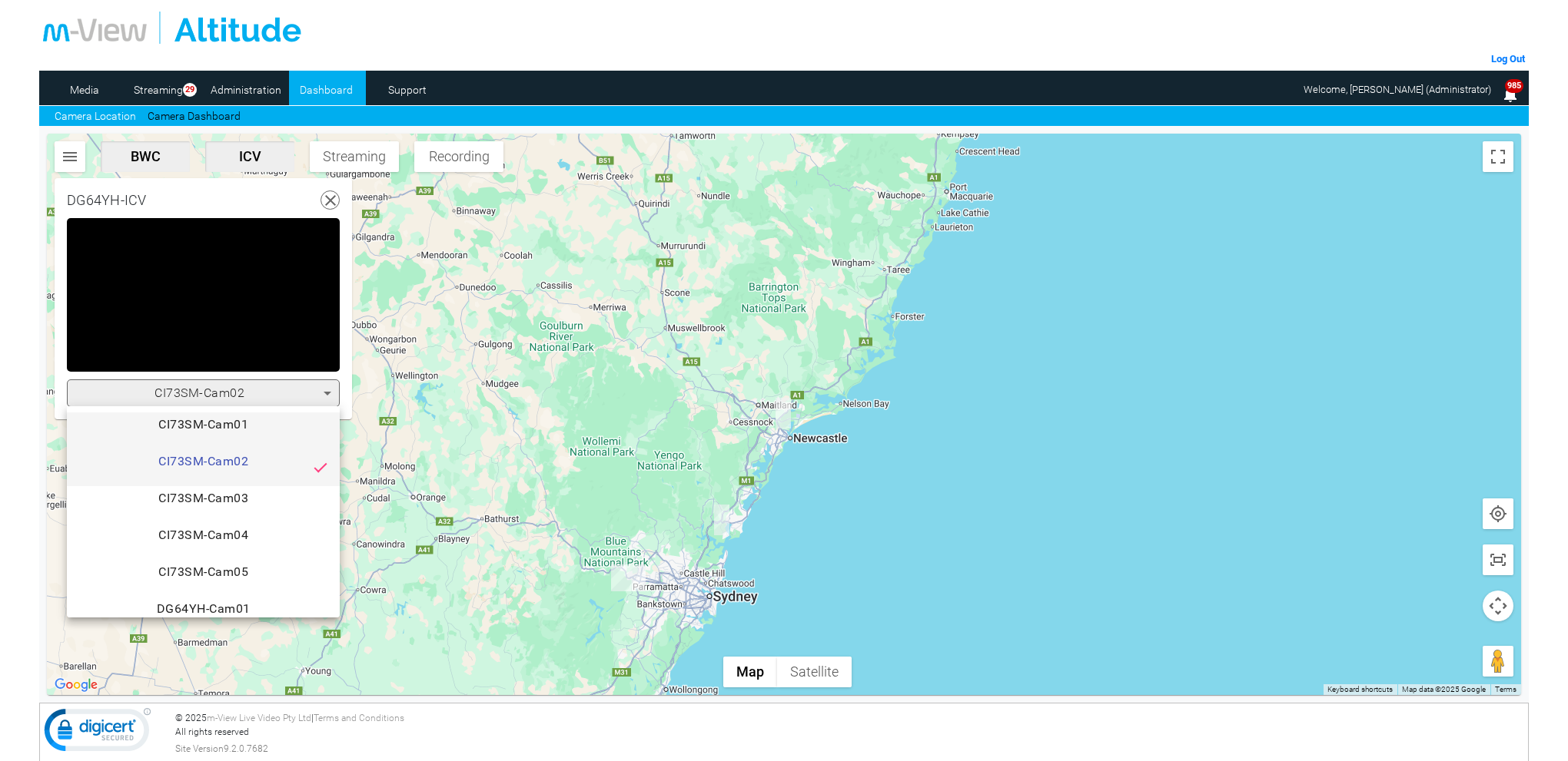
click at [269, 434] on span "CI73SM-Cam01" at bounding box center [203, 430] width 248 height 31
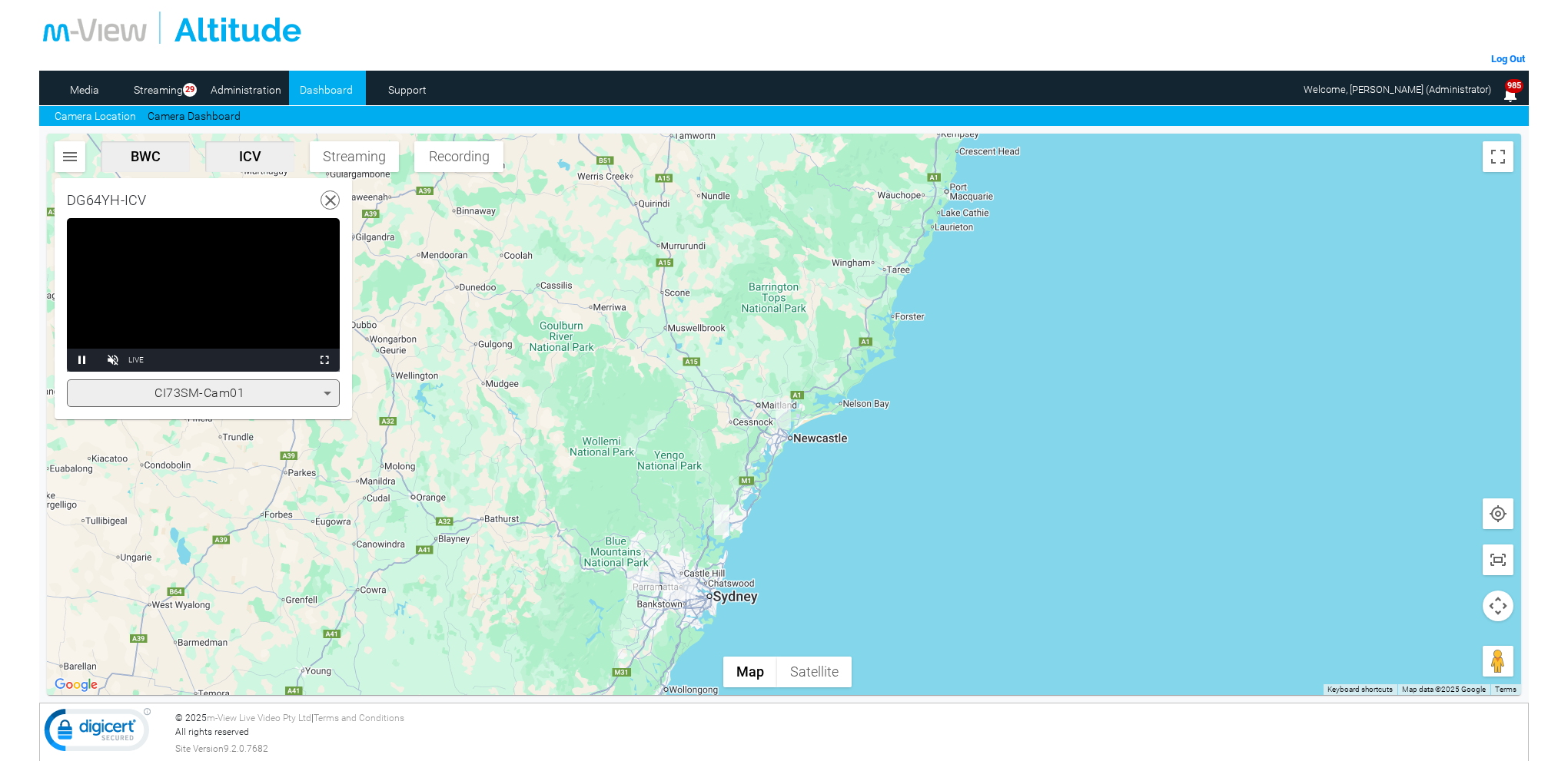
click at [280, 298] on video "Video Player" at bounding box center [204, 295] width 273 height 154
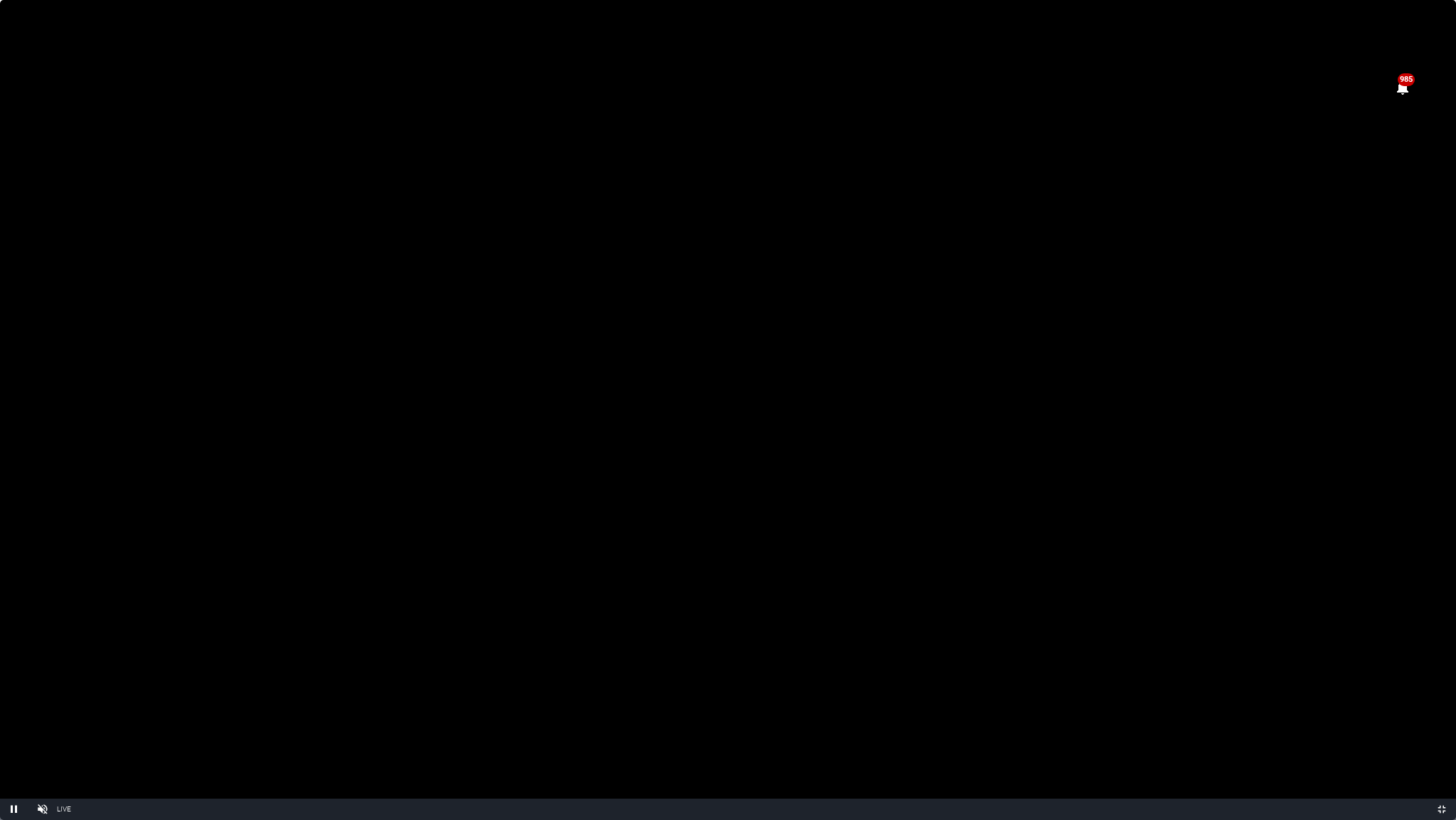
click at [640, 406] on video "Video Player" at bounding box center [728, 410] width 1456 height 820
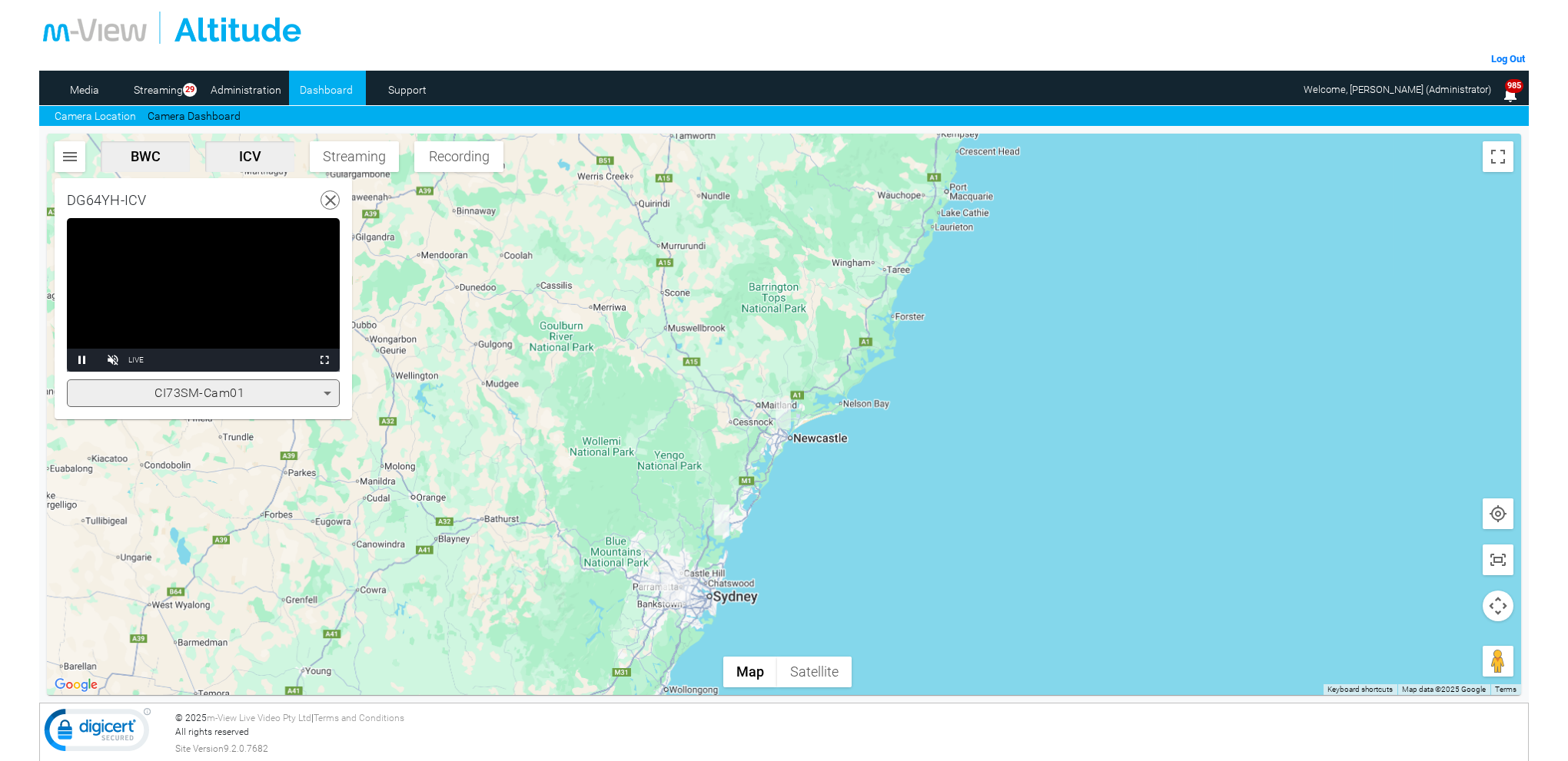
click at [205, 308] on video "Video Player" at bounding box center [204, 295] width 273 height 154
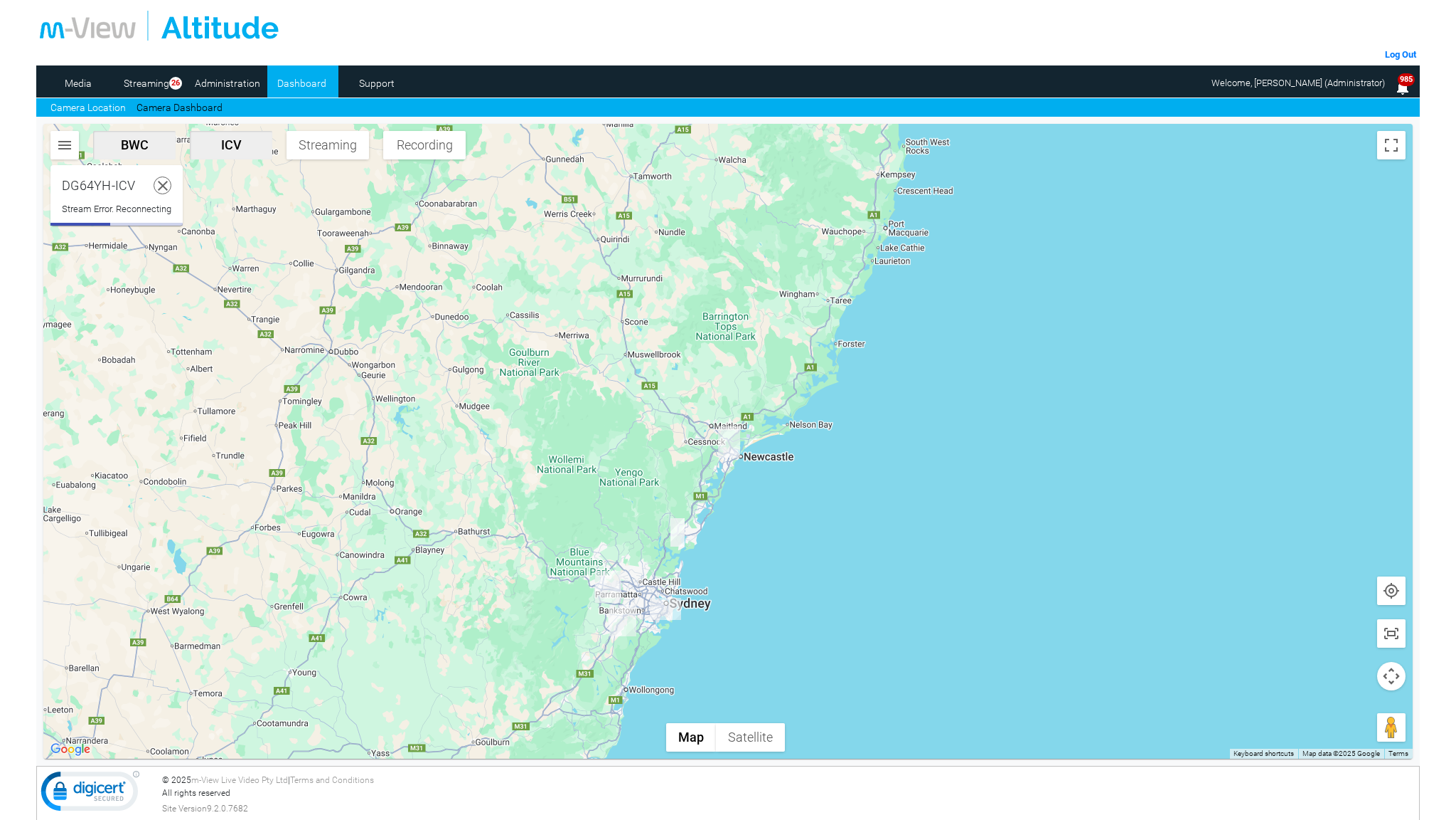
click at [166, 180] on html "m-View Web Portal Log Out Media Streaming 26 Administration Dashboard Support C…" at bounding box center [728, 410] width 1456 height 820
click at [167, 183] on html "m-View Web Portal Log Out Media Streaming 26 Administration Dashboard Support C…" at bounding box center [728, 410] width 1456 height 820
click at [818, 366] on html "m-View Web Portal Log Out Media Streaming 26 Administration Dashboard Support C…" at bounding box center [728, 410] width 1456 height 820
drag, startPoint x: 822, startPoint y: 371, endPoint x: 811, endPoint y: 359, distance: 16.3
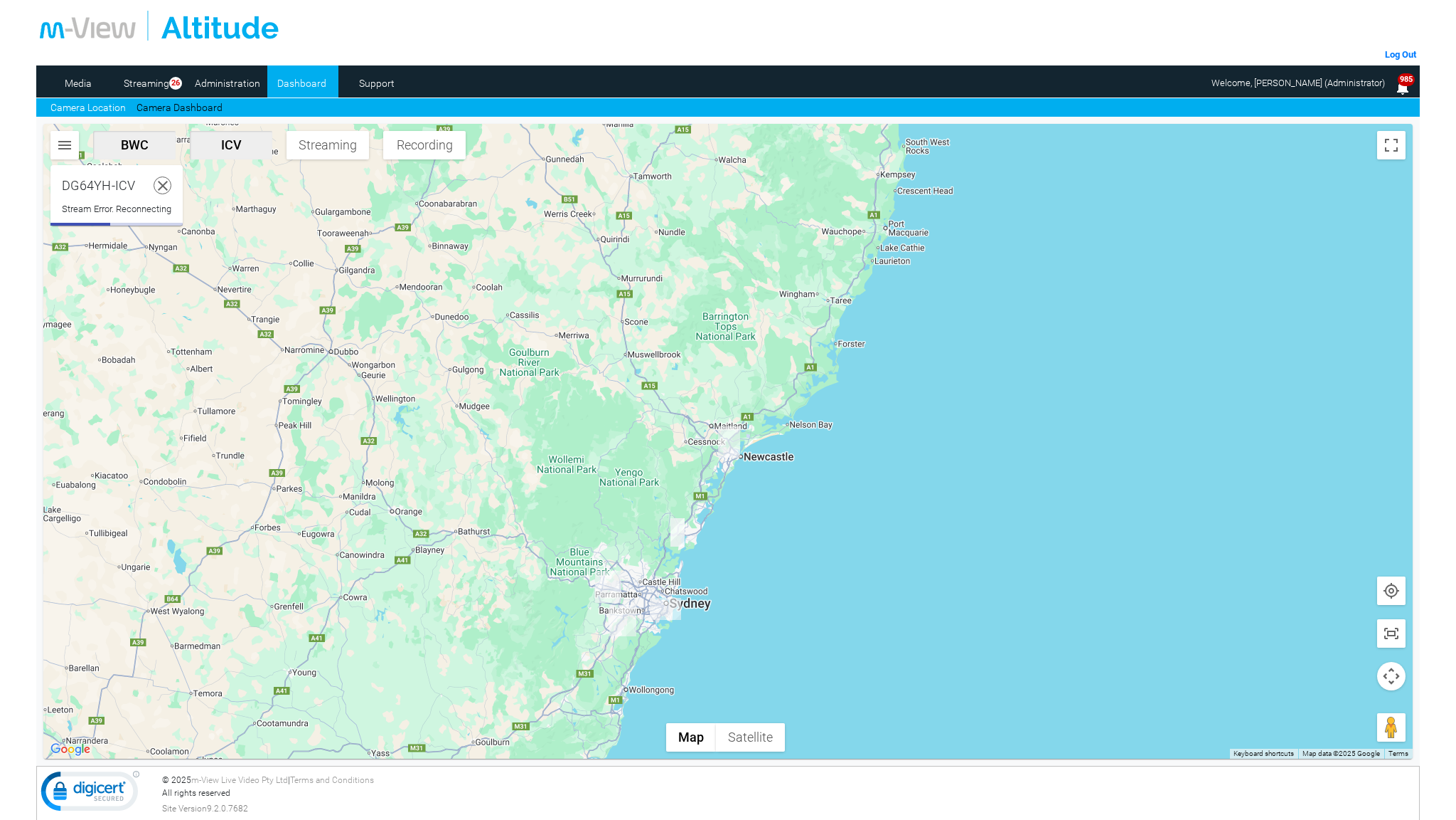
click at [822, 371] on html "m-View Web Portal Log Out Media Streaming 26 Administration Dashboard Support C…" at bounding box center [728, 410] width 1456 height 820
click at [160, 183] on html "m-View Web Portal Log Out Media Streaming 26 Administration Dashboard Support C…" at bounding box center [728, 410] width 1456 height 820
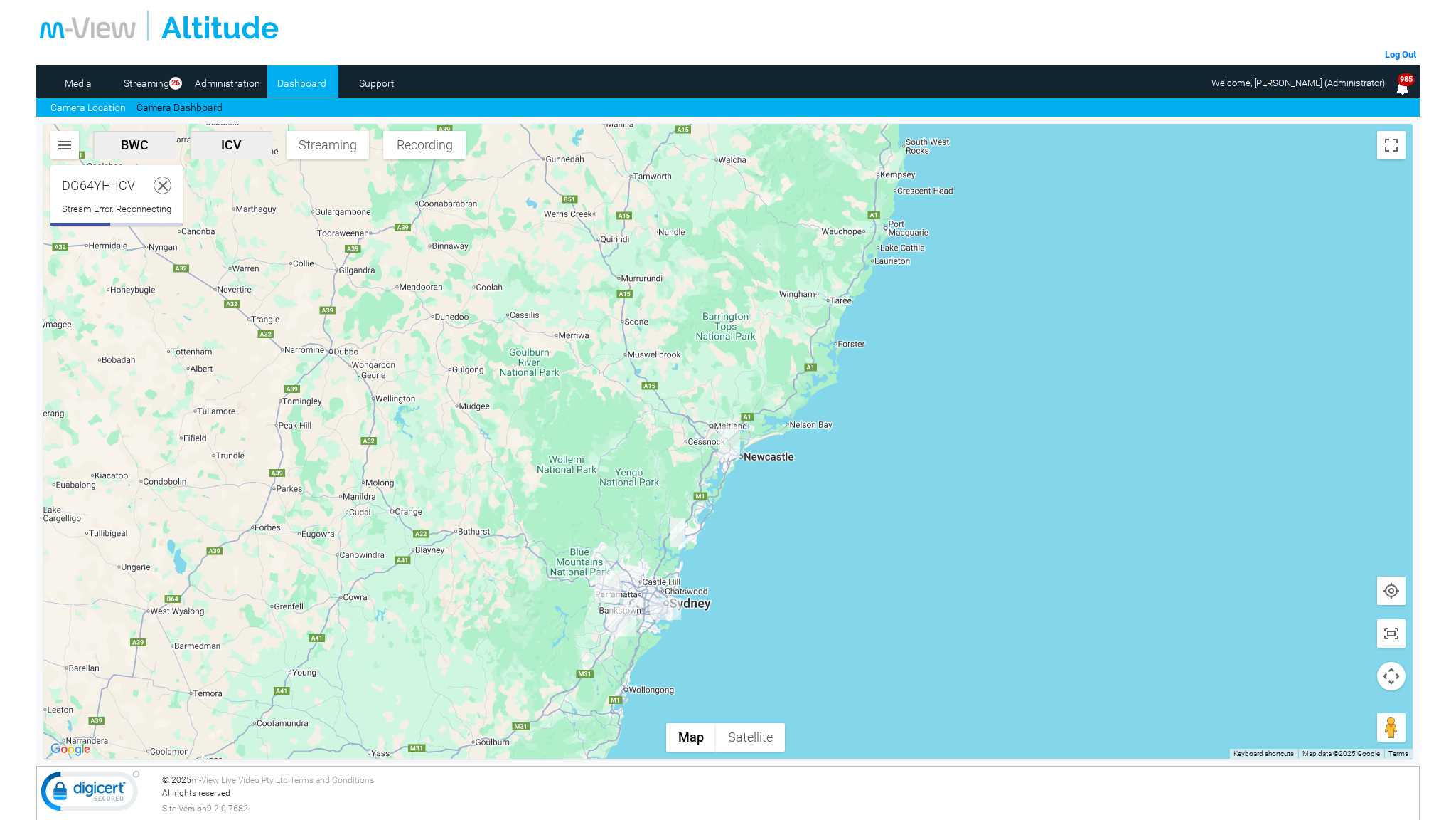
click at [160, 183] on html "m-View Web Portal Log Out Media Streaming 26 Administration Dashboard Support C…" at bounding box center [728, 410] width 1456 height 820
click at [194, 102] on html "m-View Web Portal Log Out Media Streaming 26 Administration Dashboard Support C…" at bounding box center [728, 410] width 1456 height 820
click at [194, 103] on html "m-View Web Portal Log Out Media Streaming 26 Administration Dashboard Support C…" at bounding box center [728, 410] width 1456 height 820
drag, startPoint x: 299, startPoint y: 449, endPoint x: 297, endPoint y: 438, distance: 11.2
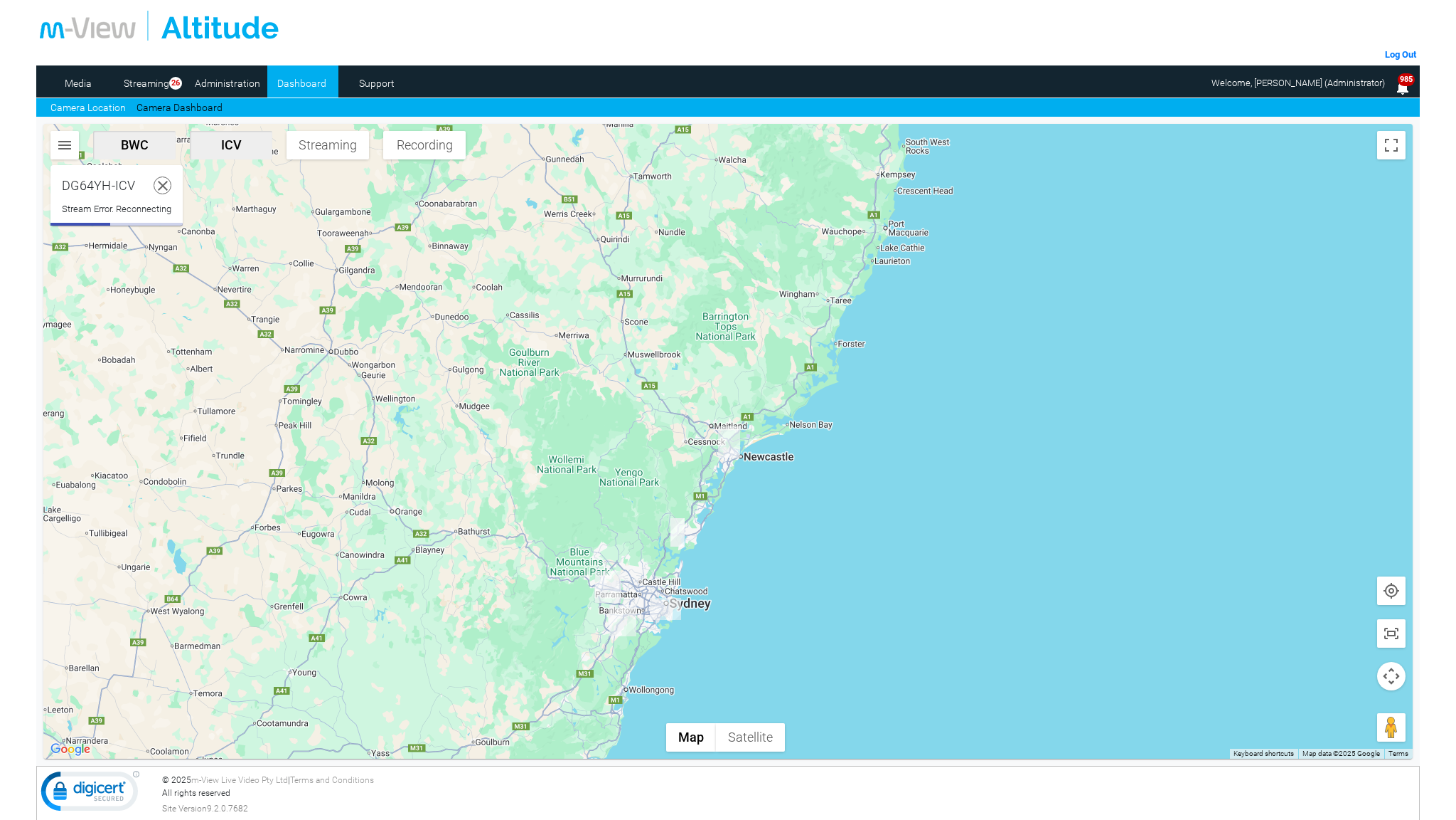
click at [299, 446] on html "m-View Web Portal Log Out Media Streaming 26 Administration Dashboard Support C…" at bounding box center [728, 410] width 1456 height 820
click at [297, 438] on html "m-View Web Portal Log Out Media Streaming 26 Administration Dashboard Support C…" at bounding box center [728, 410] width 1456 height 820
click at [303, 435] on html "m-View Web Portal Log Out Media Streaming 26 Administration Dashboard Support C…" at bounding box center [728, 410] width 1456 height 820
click at [304, 435] on html "m-View Web Portal Log Out Media Streaming 26 Administration Dashboard Support C…" at bounding box center [728, 410] width 1456 height 820
click at [1188, 288] on html "m-View Web Portal Log Out Media Streaming 26 Administration Dashboard Support C…" at bounding box center [728, 410] width 1456 height 820
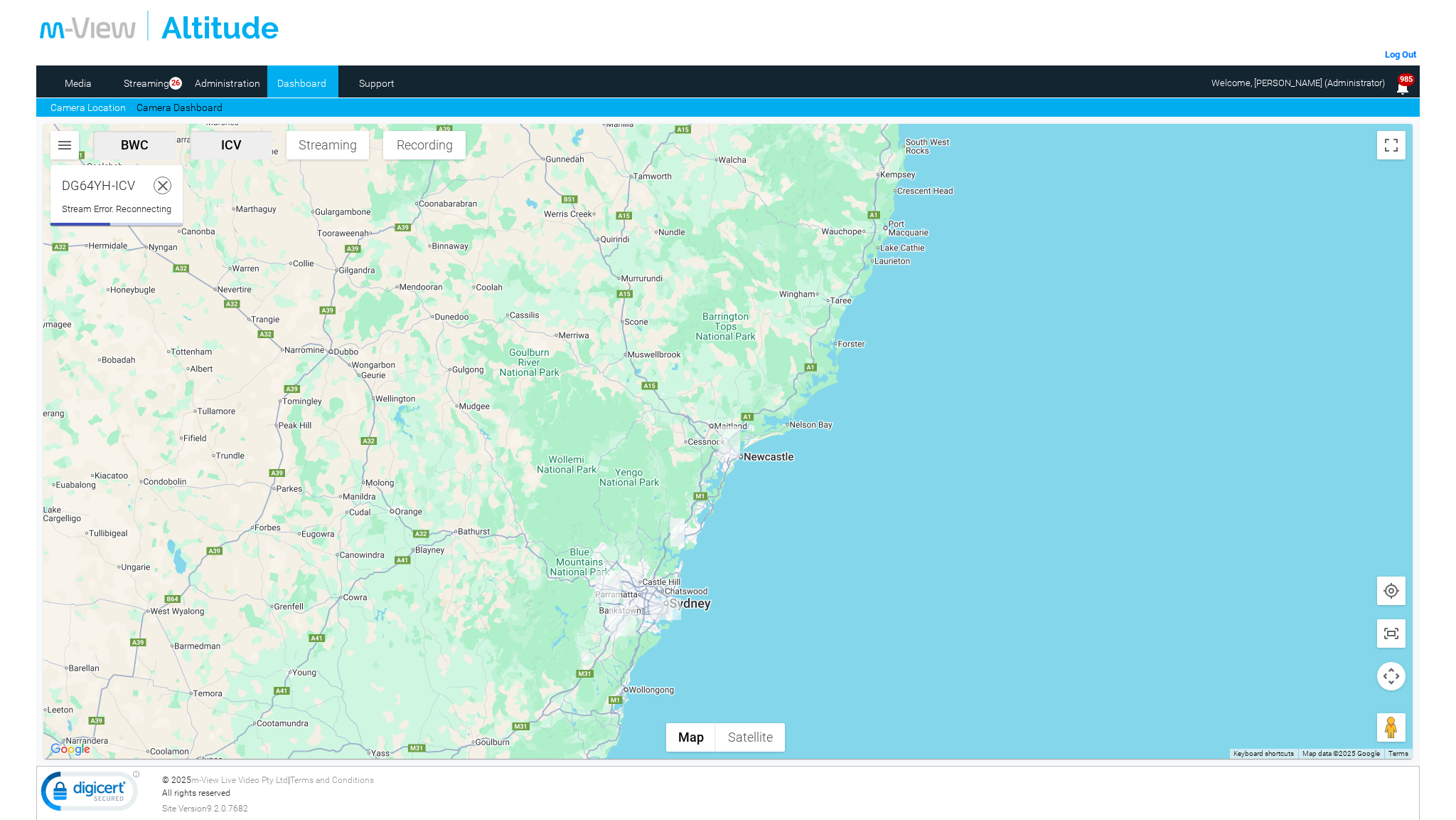
click at [1194, 290] on html "m-View Web Portal Log Out Media Streaming 26 Administration Dashboard Support C…" at bounding box center [728, 410] width 1456 height 820
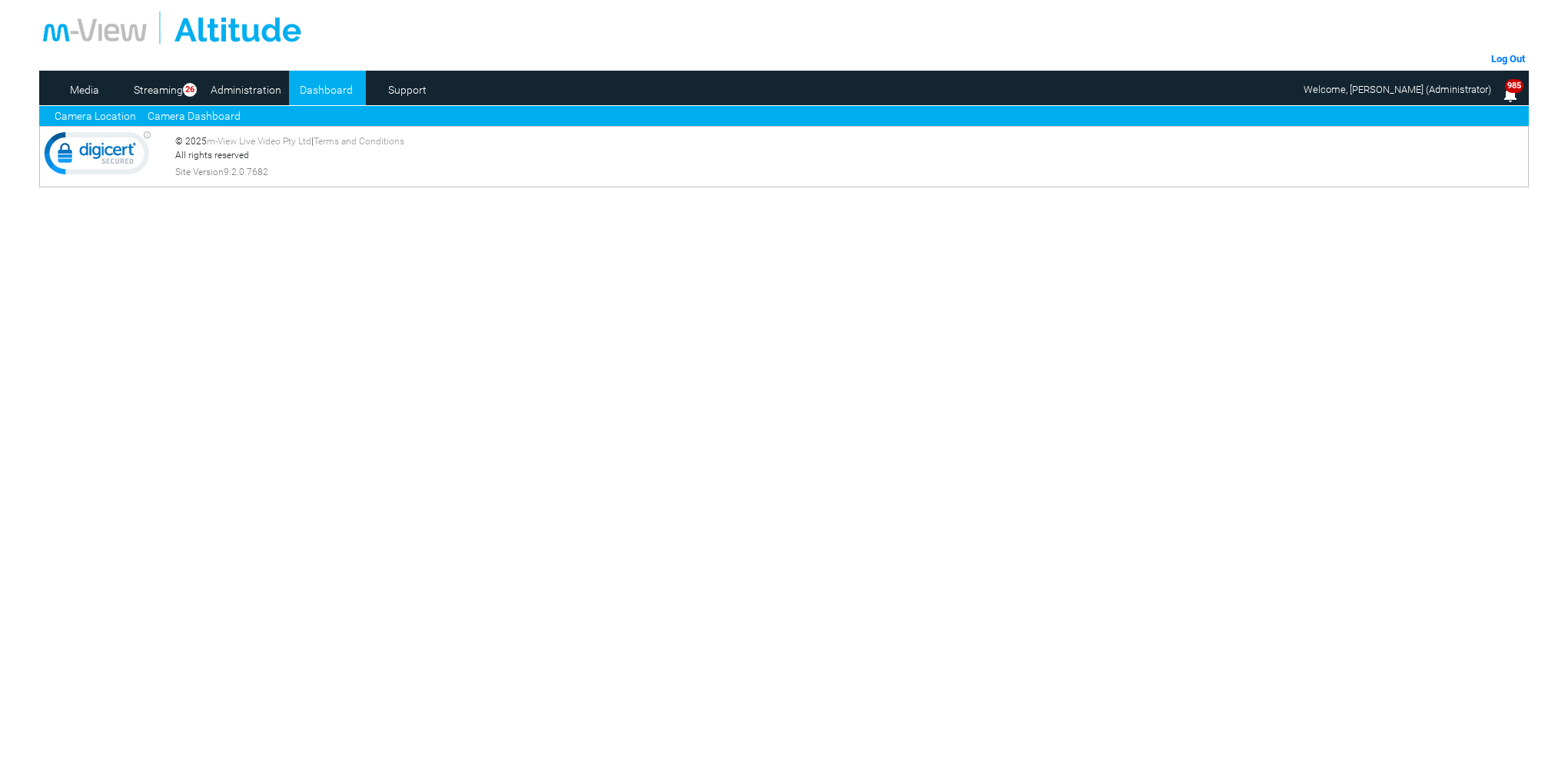
click at [204, 119] on link "Camera Dashboard" at bounding box center [194, 116] width 93 height 16
